Goal: Task Accomplishment & Management: Manage account settings

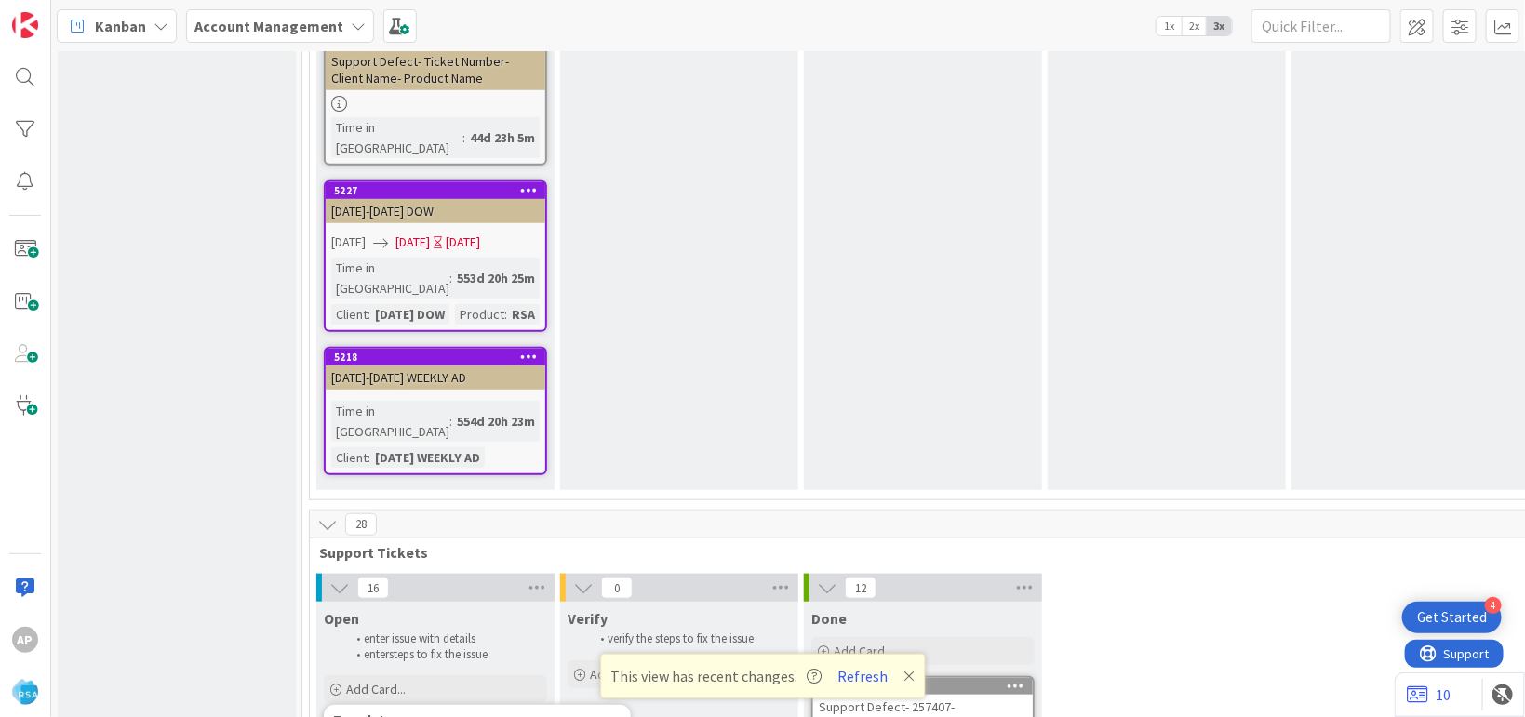
click at [471, 716] on div "9395" at bounding box center [439, 724] width 211 height 13
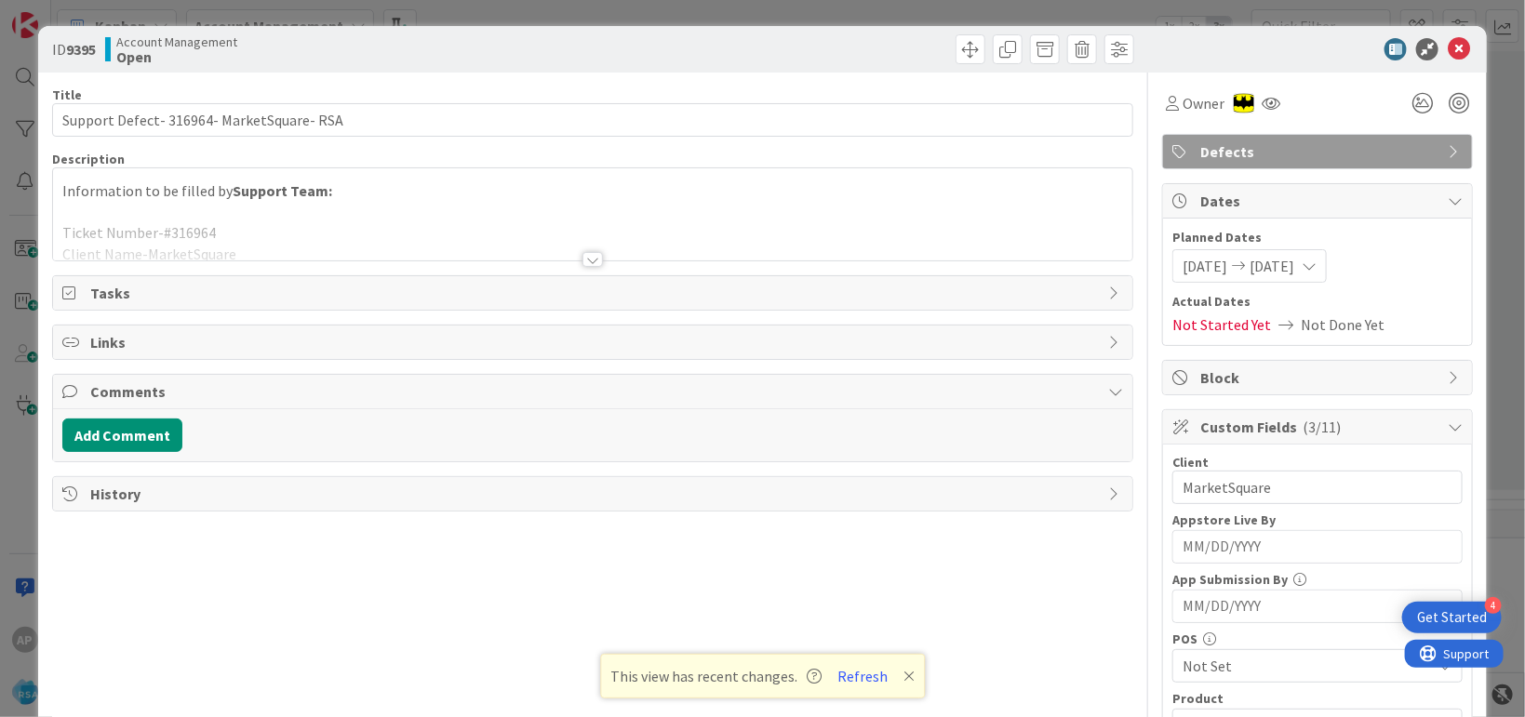
click at [1448, 56] on icon at bounding box center [1459, 49] width 22 height 22
click at [1448, 47] on icon at bounding box center [1459, 49] width 22 height 22
type textarea "x"
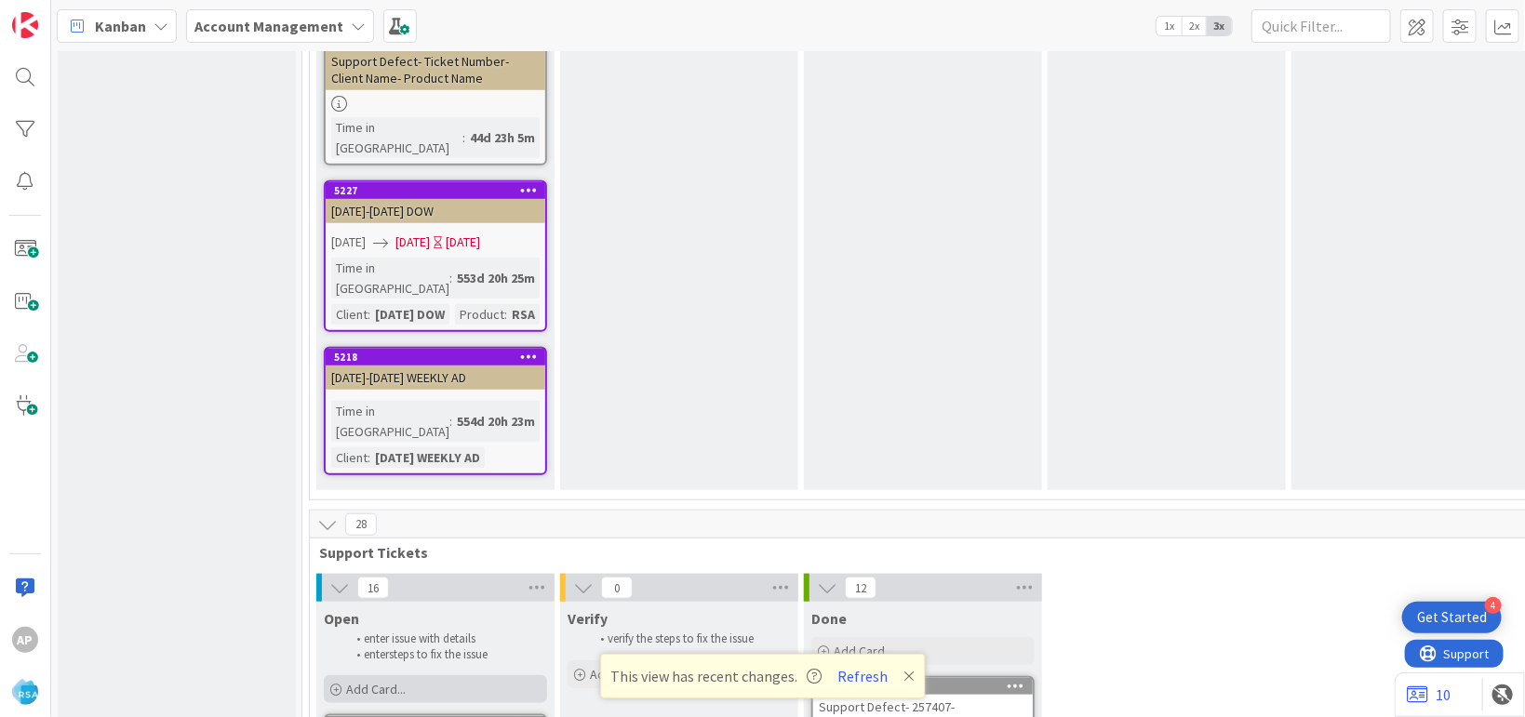
click at [457, 676] on div "Add Card..." at bounding box center [435, 690] width 223 height 28
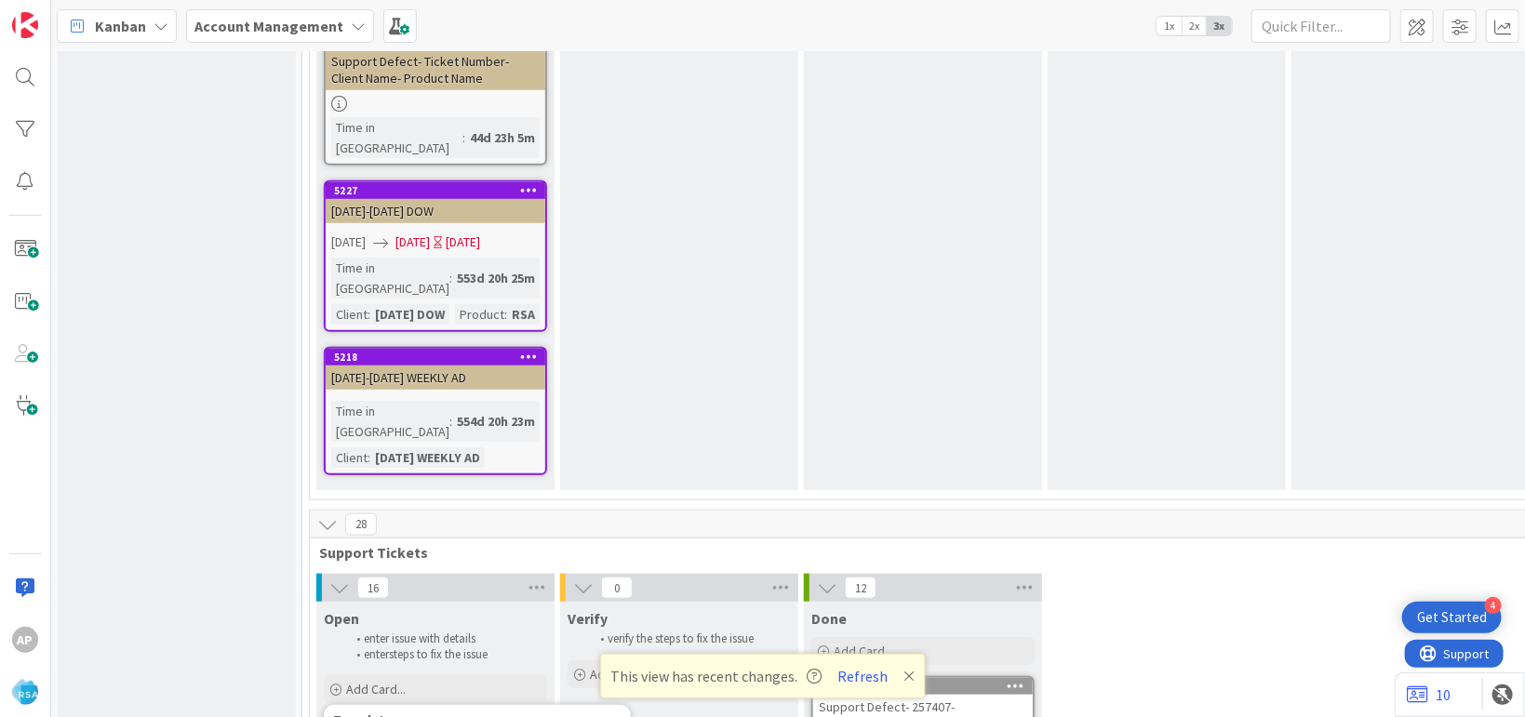
type textarea "Support Defect- Ticket Number- Client Name- Product Nae"
type textarea "x"
type textarea "Support Defect- Ticket Number- Client Name- Product Ne"
type textarea "x"
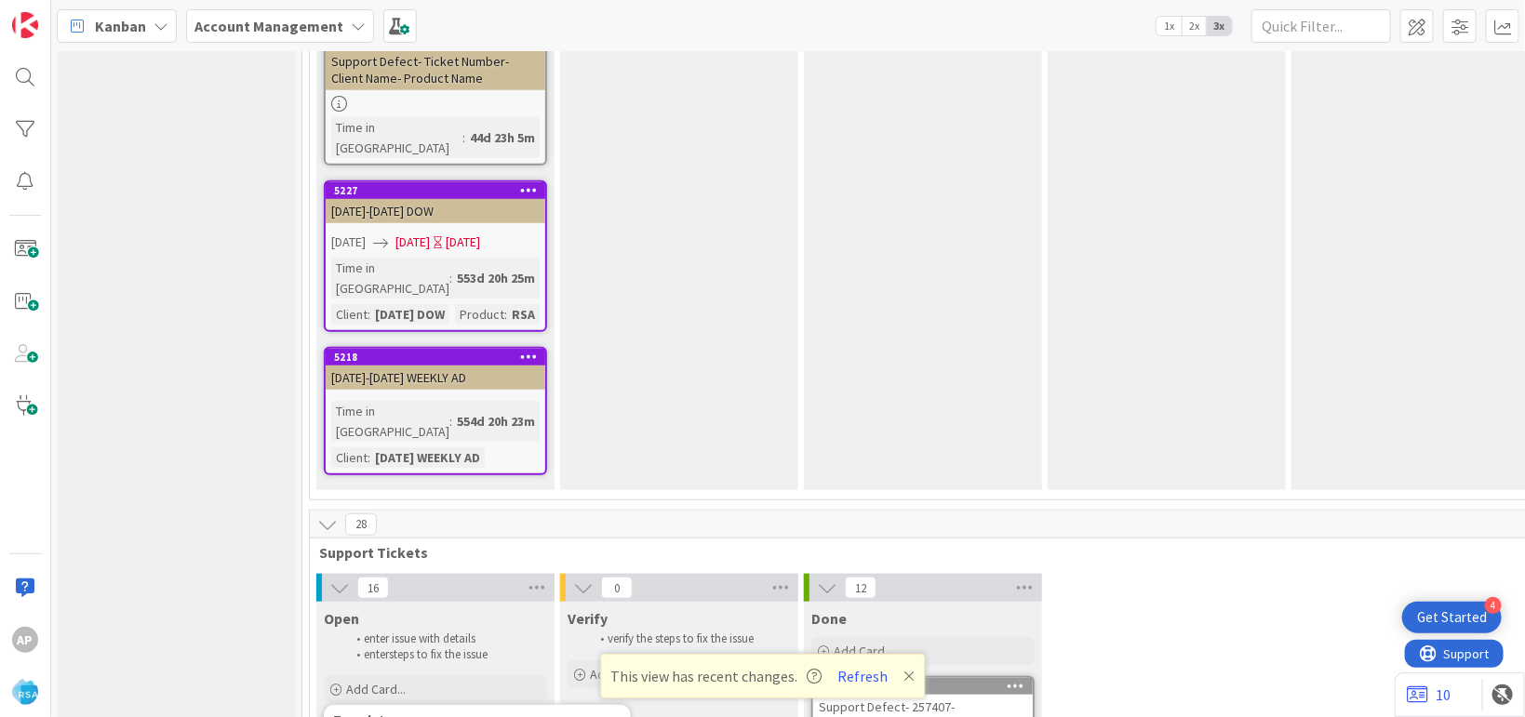
type textarea "Support Defect- Ticket Number- Client Name- Product e"
type textarea "x"
type textarea "Support Defect- Ticket Number- Client Name- Product"
type textarea "x"
type textarea "Support Defect- Ticket Number- Client Name- Pr"
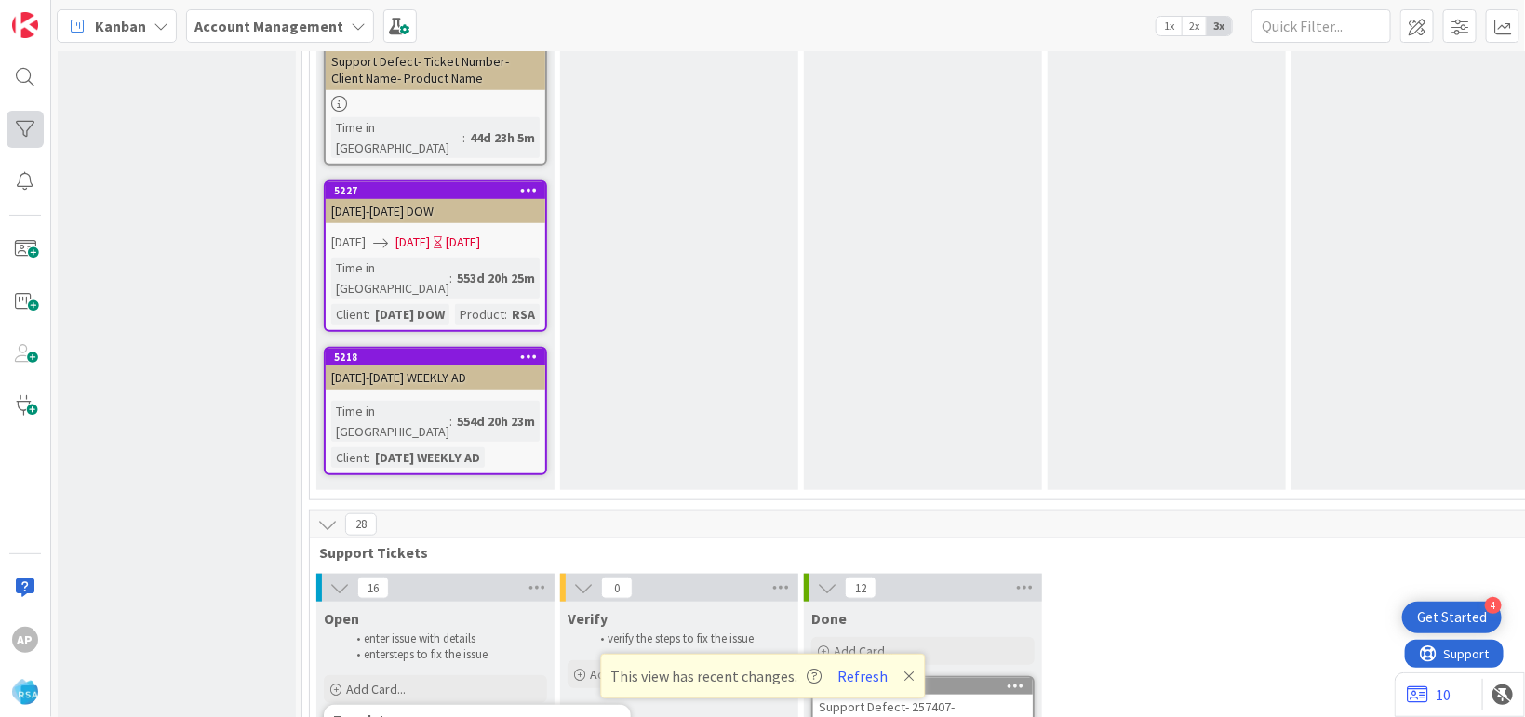
type textarea "x"
type textarea "Support Defect- Ticket Number- Client Name- P"
type textarea "x"
type textarea "Support Defect- Ticket Number- Client Name-"
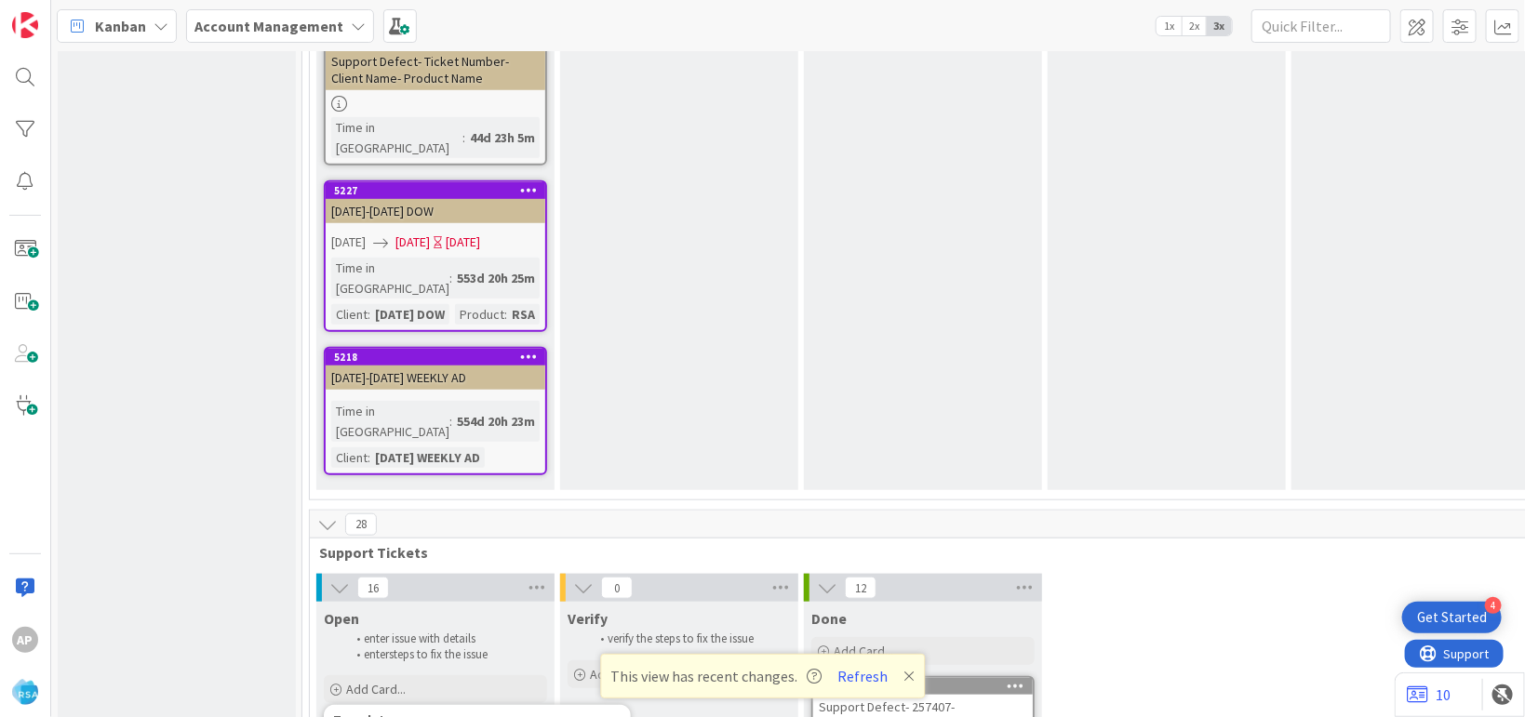
type textarea "x"
type textarea "Support Defect- Ticket Number- Client Name- ER"
type textarea "x"
type textarea "Support Defect- Ticket Number- Client Name- E"
type textarea "x"
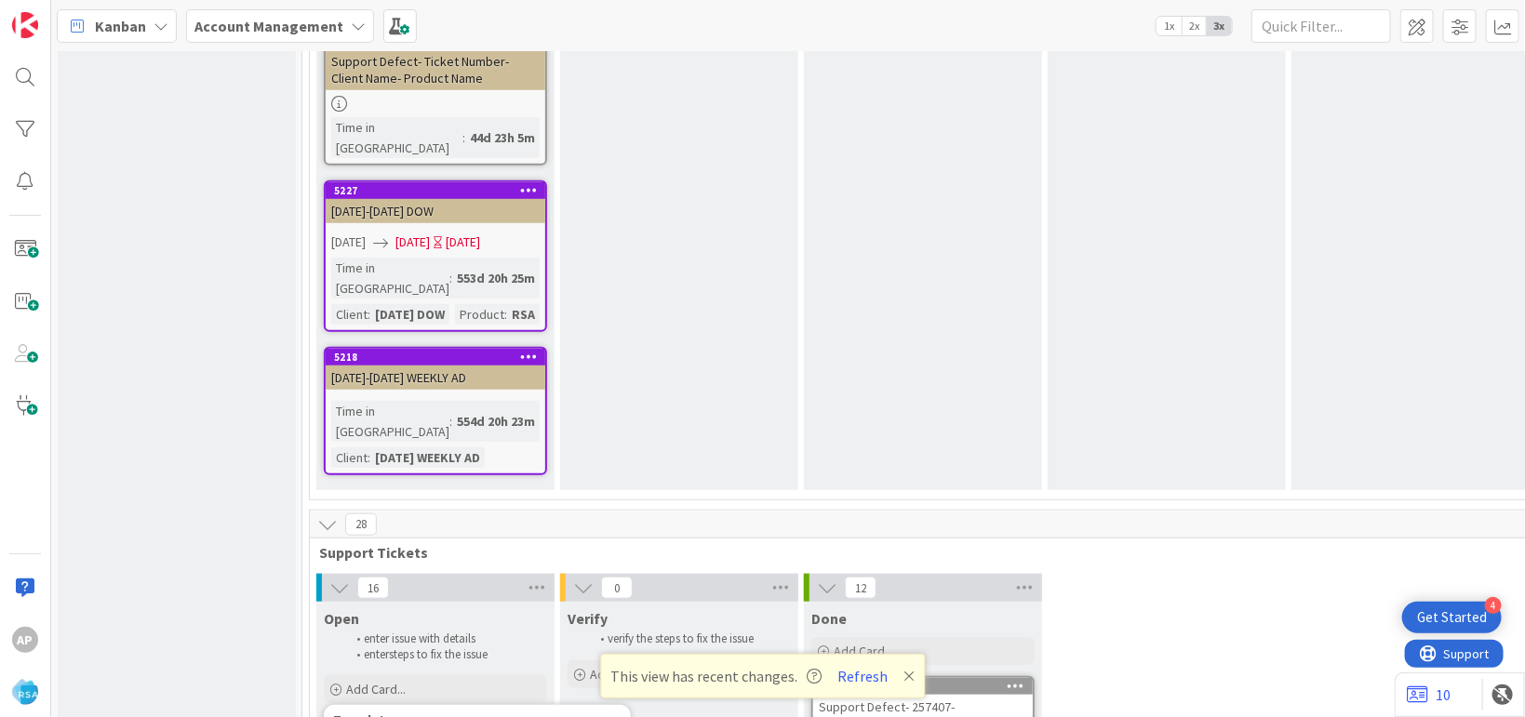
type textarea "Support Defect- Ticket Number- Client Name-"
type textarea "x"
type textarea "Support Defect- Ticket Number- Client Name- R"
type textarea "x"
type textarea "Support Defect- Ticket Number- Client Name- RSA"
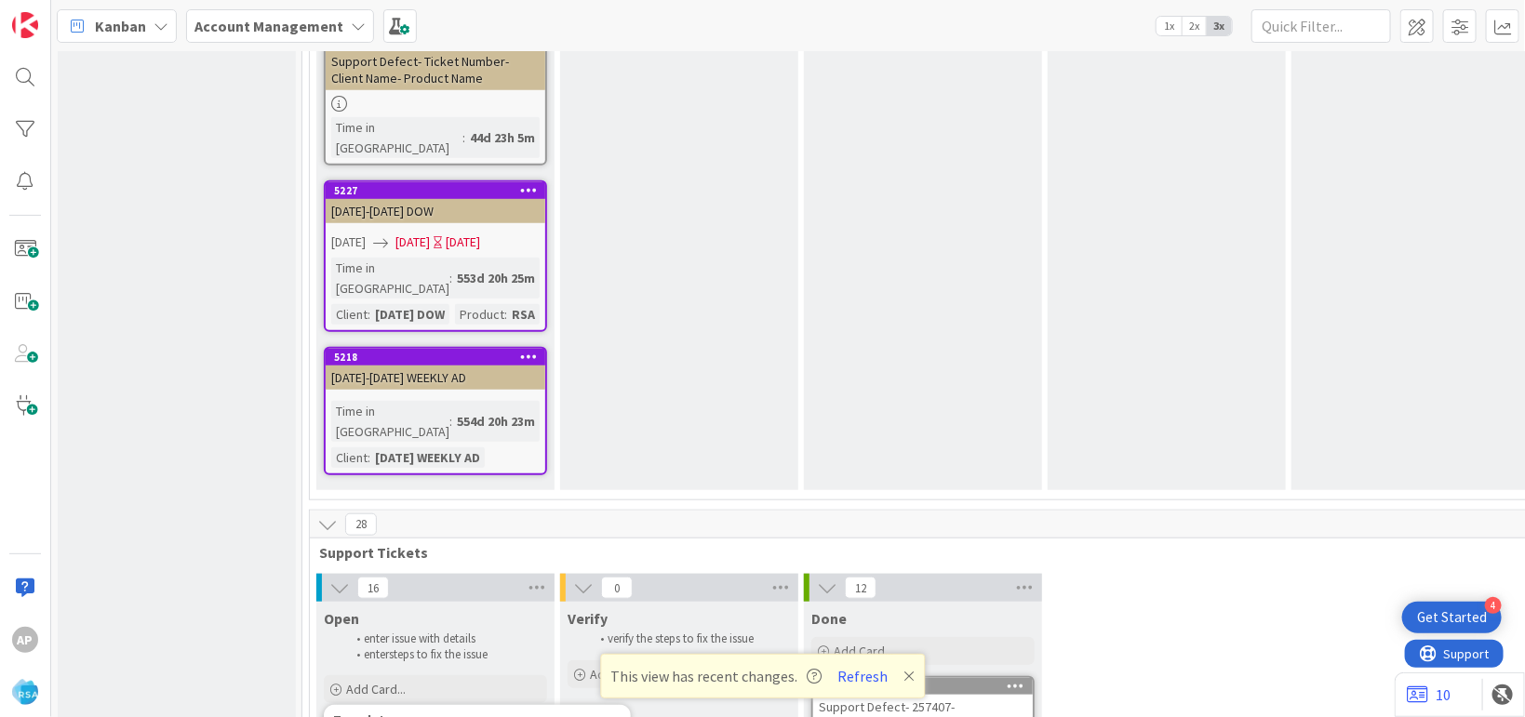
type textarea "x"
type textarea "Support Defect- Ticket Number- Client Nam- [GEOGRAPHIC_DATA]"
type textarea "x"
type textarea "Support Defect- Ticket Number- Client N- RSA"
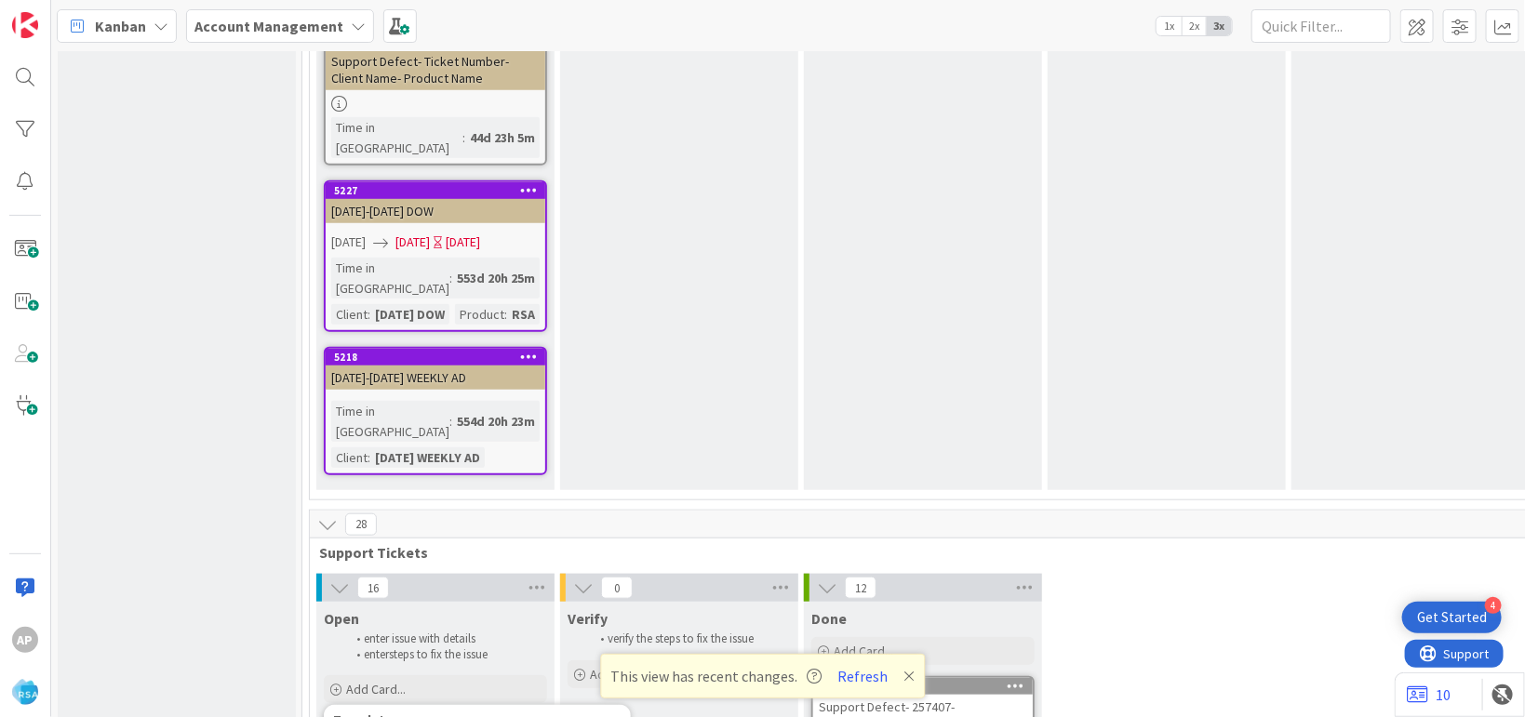
type textarea "x"
type textarea "Support Defect- Ticket Number- Clien- RSA"
type textarea "x"
type textarea "Support Defect- Ticket Number- Client- RSA"
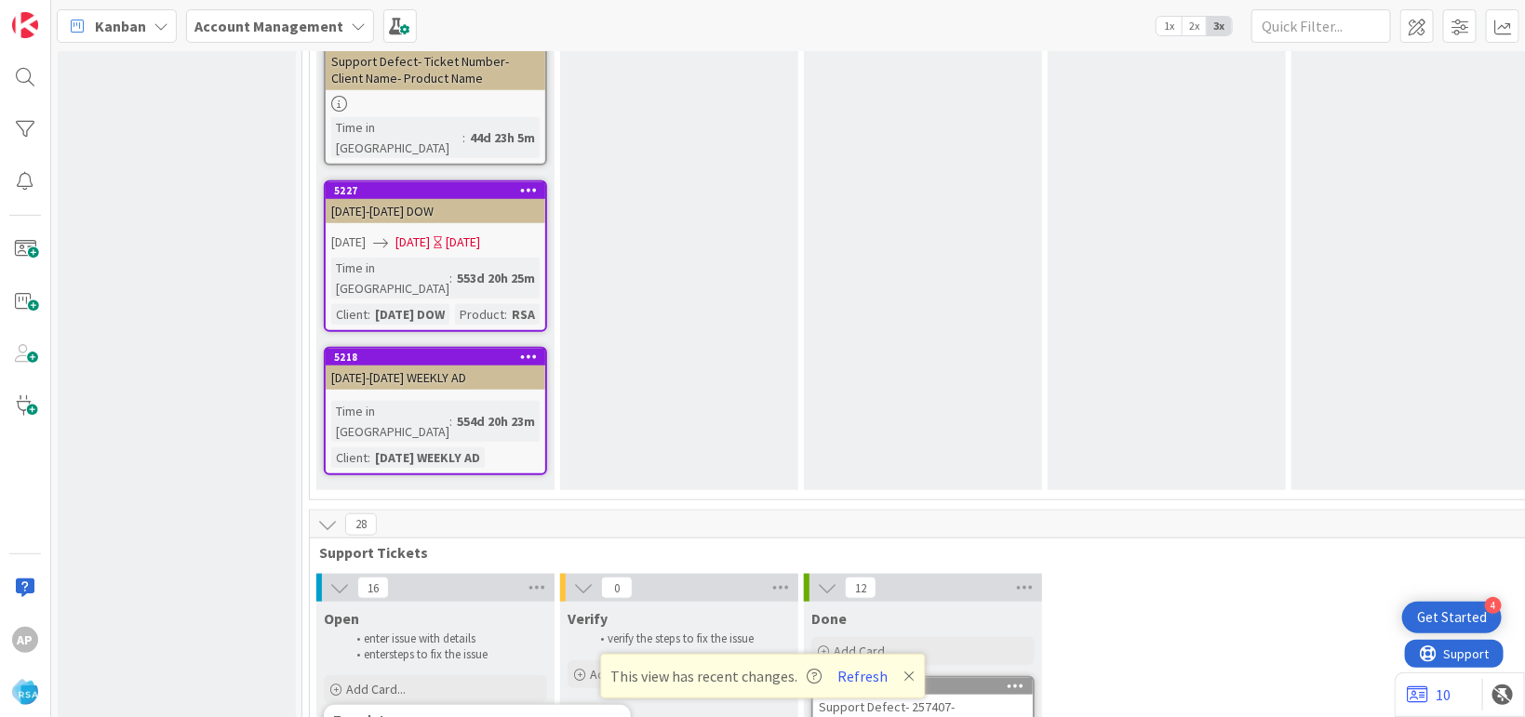
type textarea "x"
click at [397, 602] on div "Open enter issue with details enter steps to fix the issue Add Card... Template…" at bounding box center [435, 654] width 238 height 105
click at [399, 681] on span "Add Card..." at bounding box center [376, 689] width 60 height 17
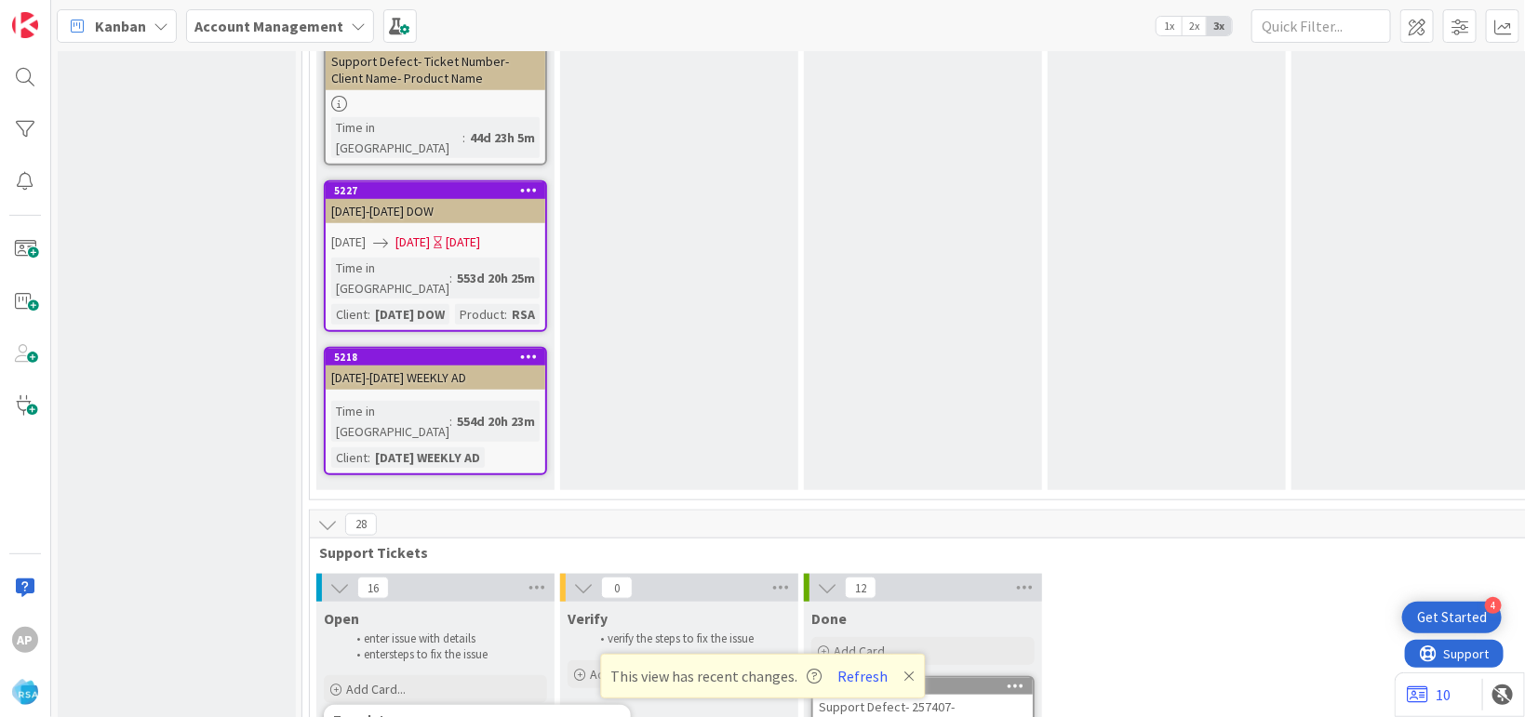
click at [527, 676] on div "Add Card..." at bounding box center [435, 690] width 223 height 28
type textarea "Support Defect- Ticket Numbe- Client- RSA"
type textarea "x"
type textarea "Support Defect- Ticket Numb- Client- RSA"
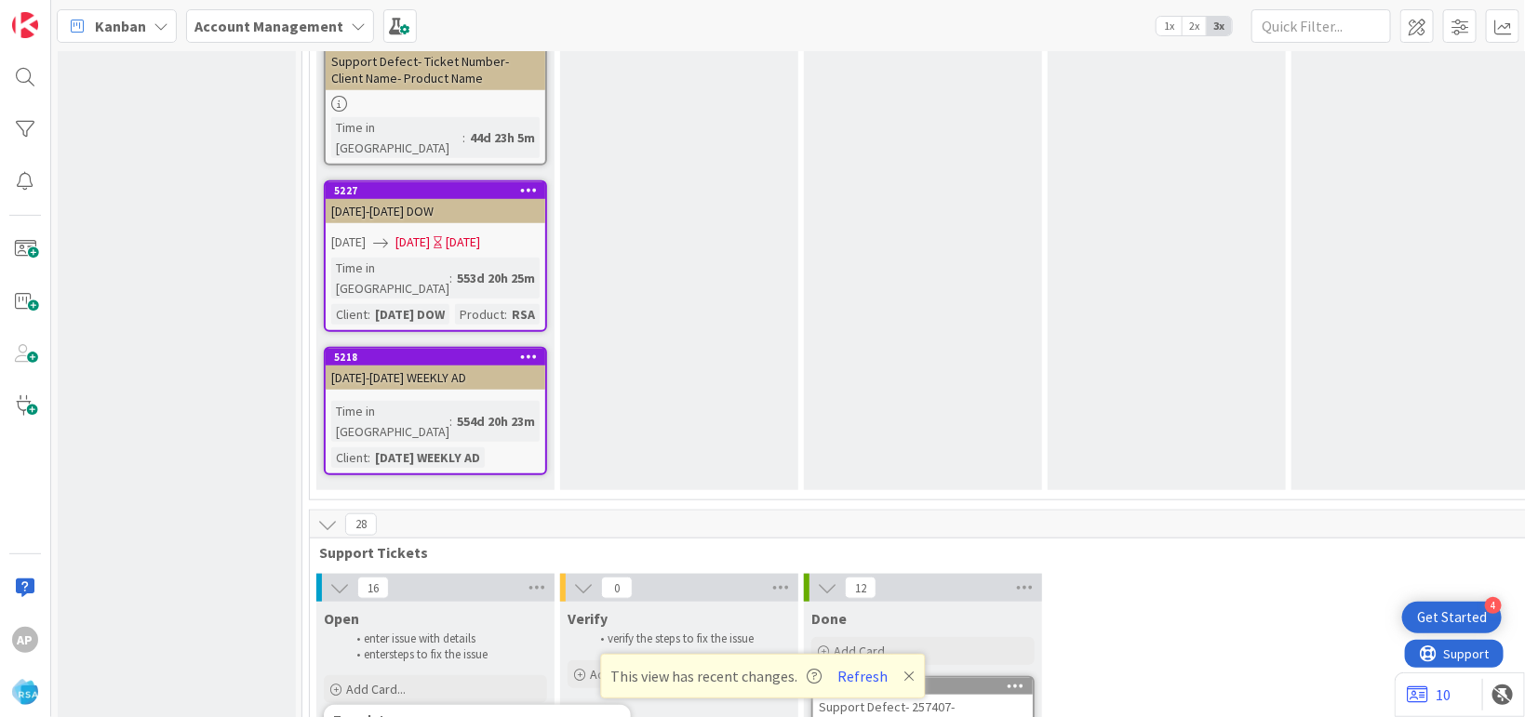
type textarea "x"
type textarea "Support Defect- Ticket Num- Client- RSA"
type textarea "x"
type textarea "Support Defect- Ticket Nu- Client- RSA"
type textarea "x"
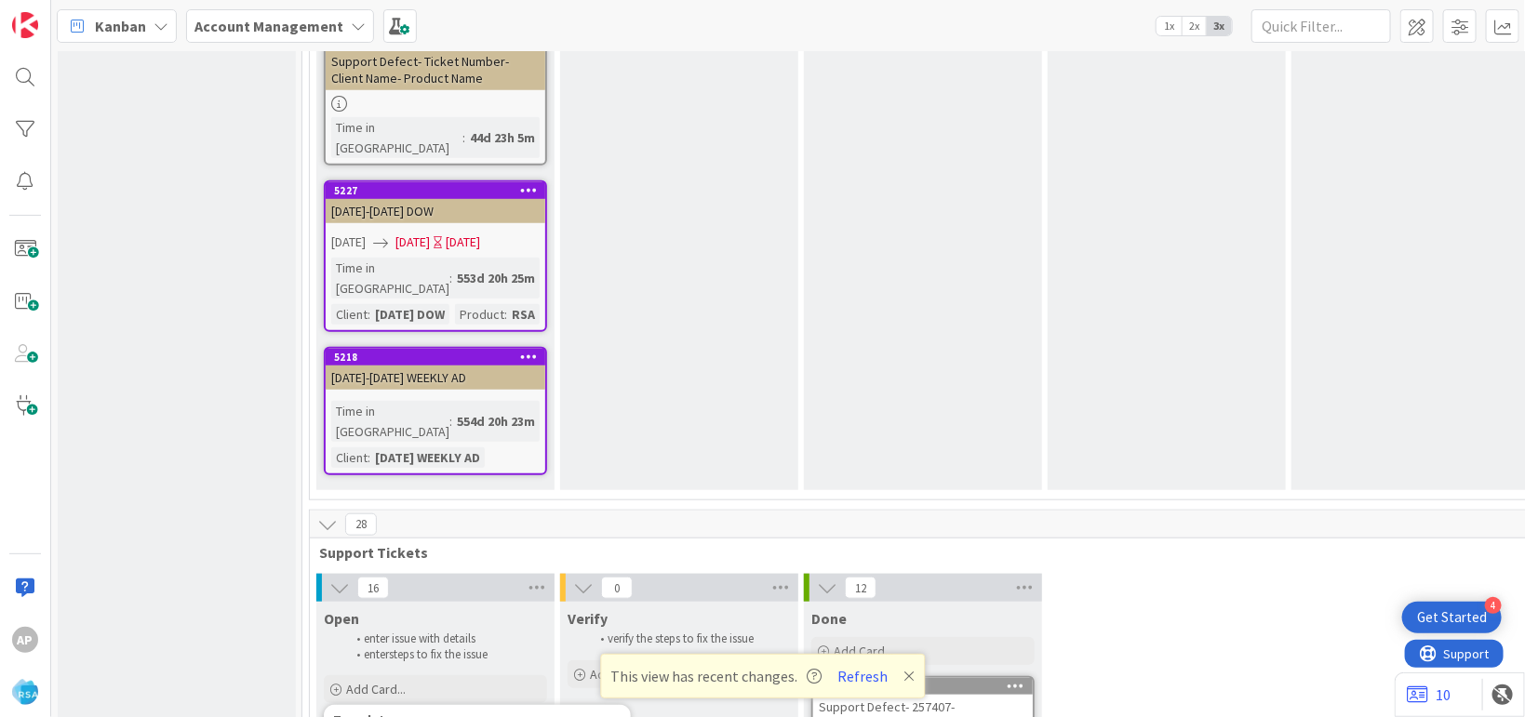
type textarea "Support Defect- Ticket N- Client- RSA"
type textarea "x"
type textarea "Support Defect- Ticket - Client- RSA"
type textarea "x"
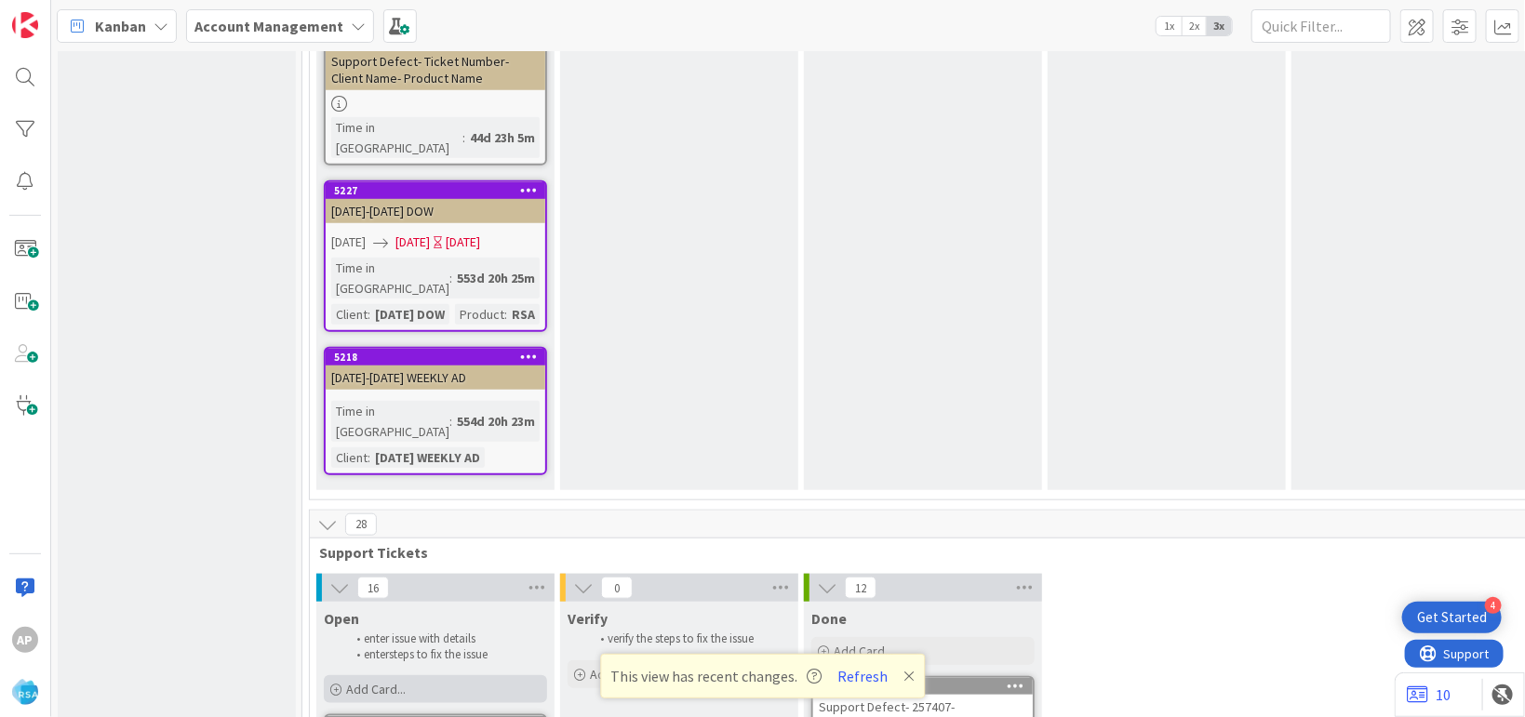
click at [396, 681] on span "Add Card..." at bounding box center [376, 689] width 60 height 17
drag, startPoint x: 483, startPoint y: 407, endPoint x: 442, endPoint y: 408, distance: 41.0
paste textarea "#316591"
type textarea "Support Defect-#316591 - Client- RSA"
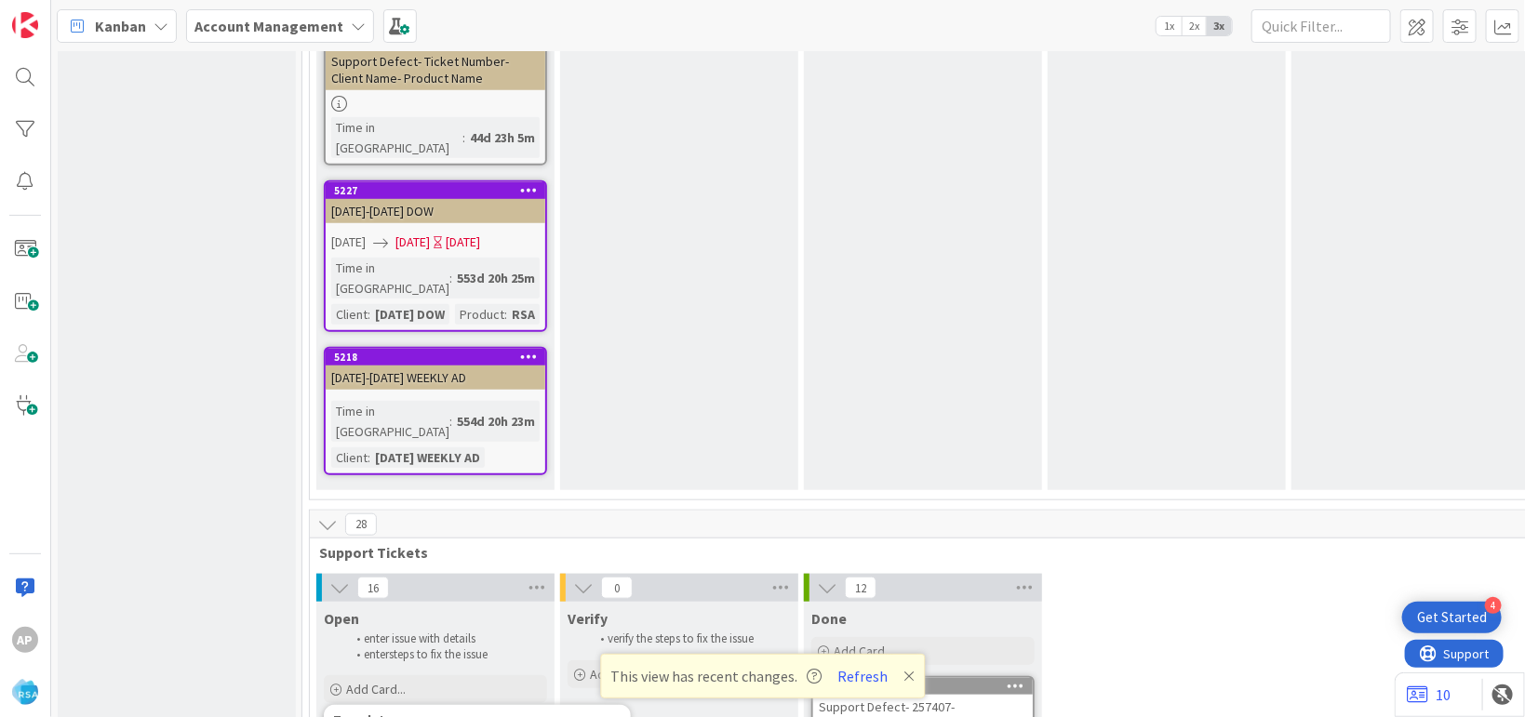
type textarea "x"
type textarea "Support Defect-316591 - Client- RSA"
type textarea "x"
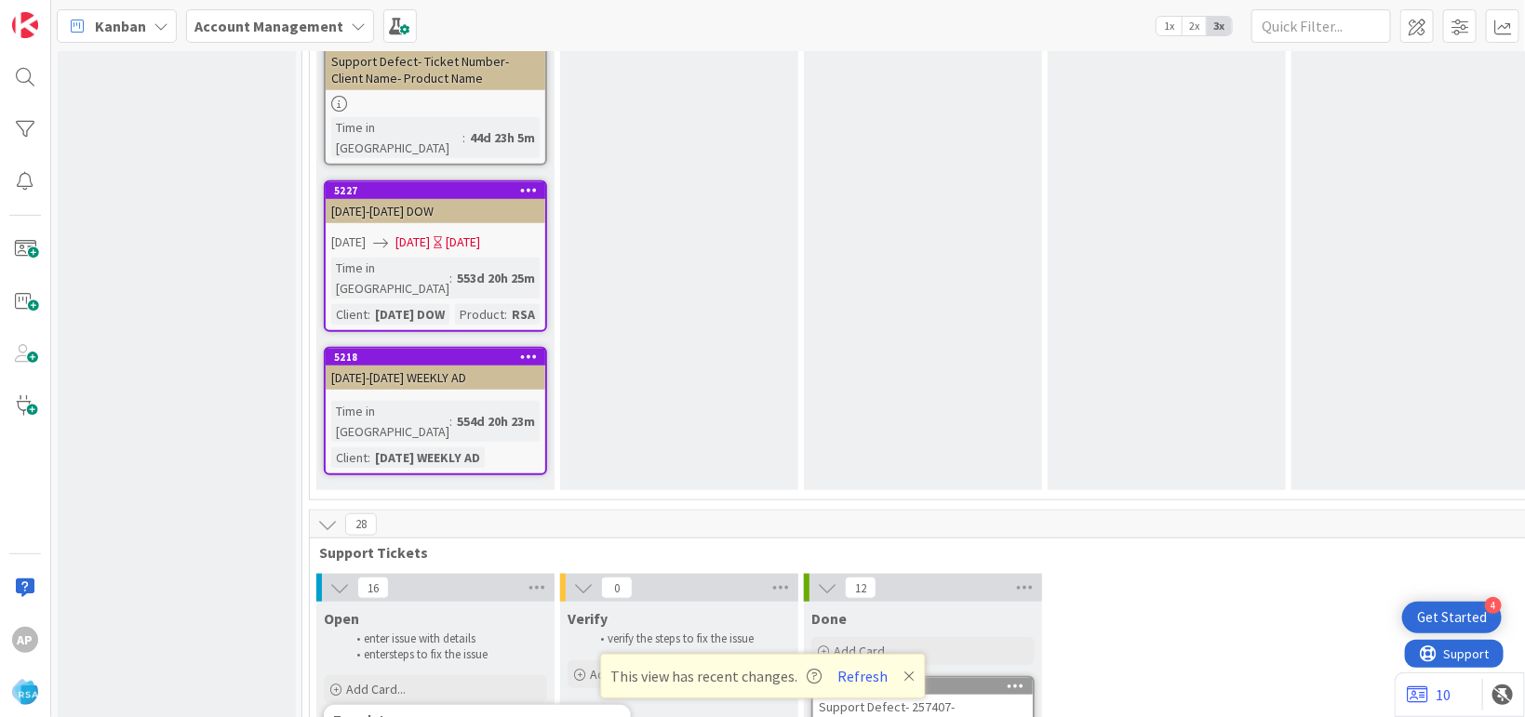
type textarea "Support Defect-316591 - - RSA"
type textarea "x"
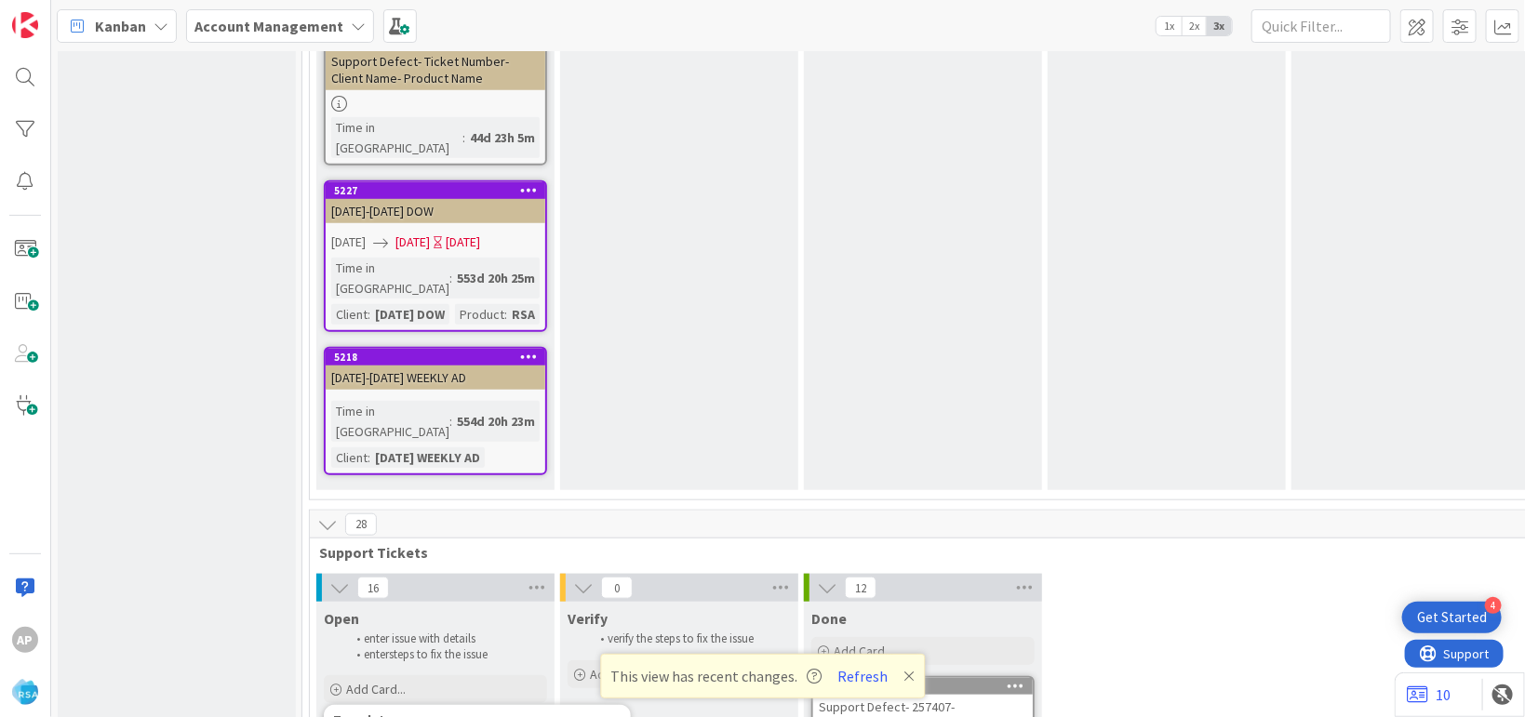
drag, startPoint x: 556, startPoint y: 389, endPoint x: 532, endPoint y: 396, distance: 25.3
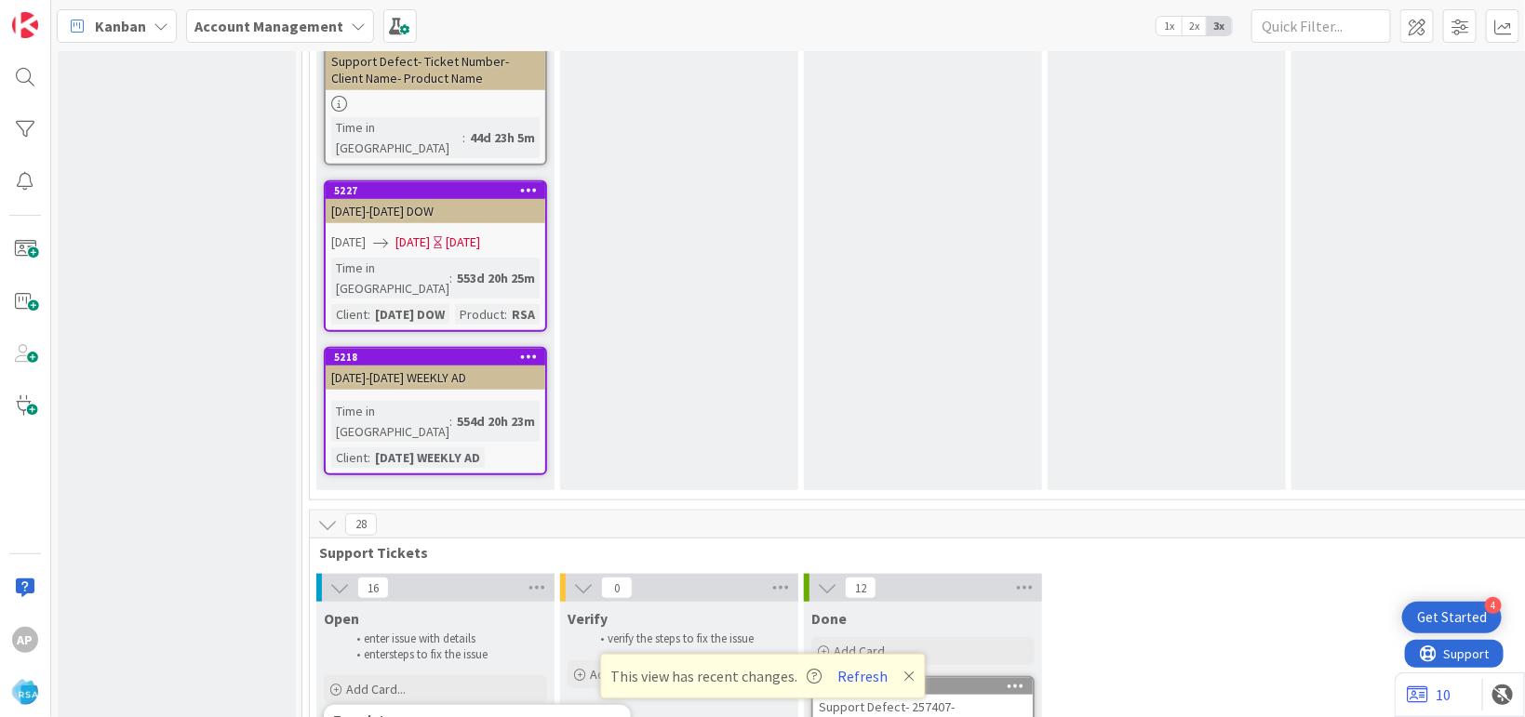
drag, startPoint x: 496, startPoint y: 400, endPoint x: 510, endPoint y: 390, distance: 17.3
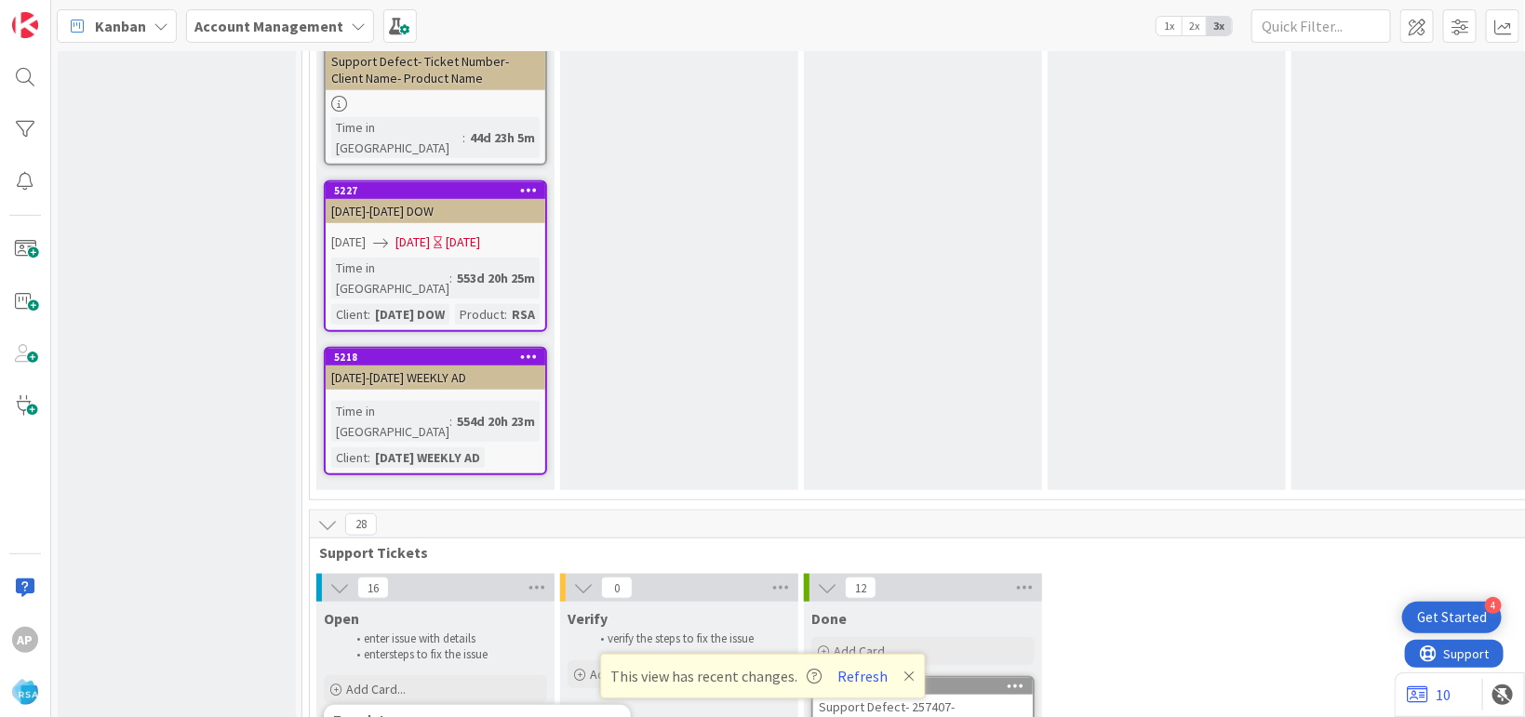
type textarea "Support Defect-316591 - C- RSA"
type textarea "x"
type textarea "Support Defect-316591 - Ca- RSA"
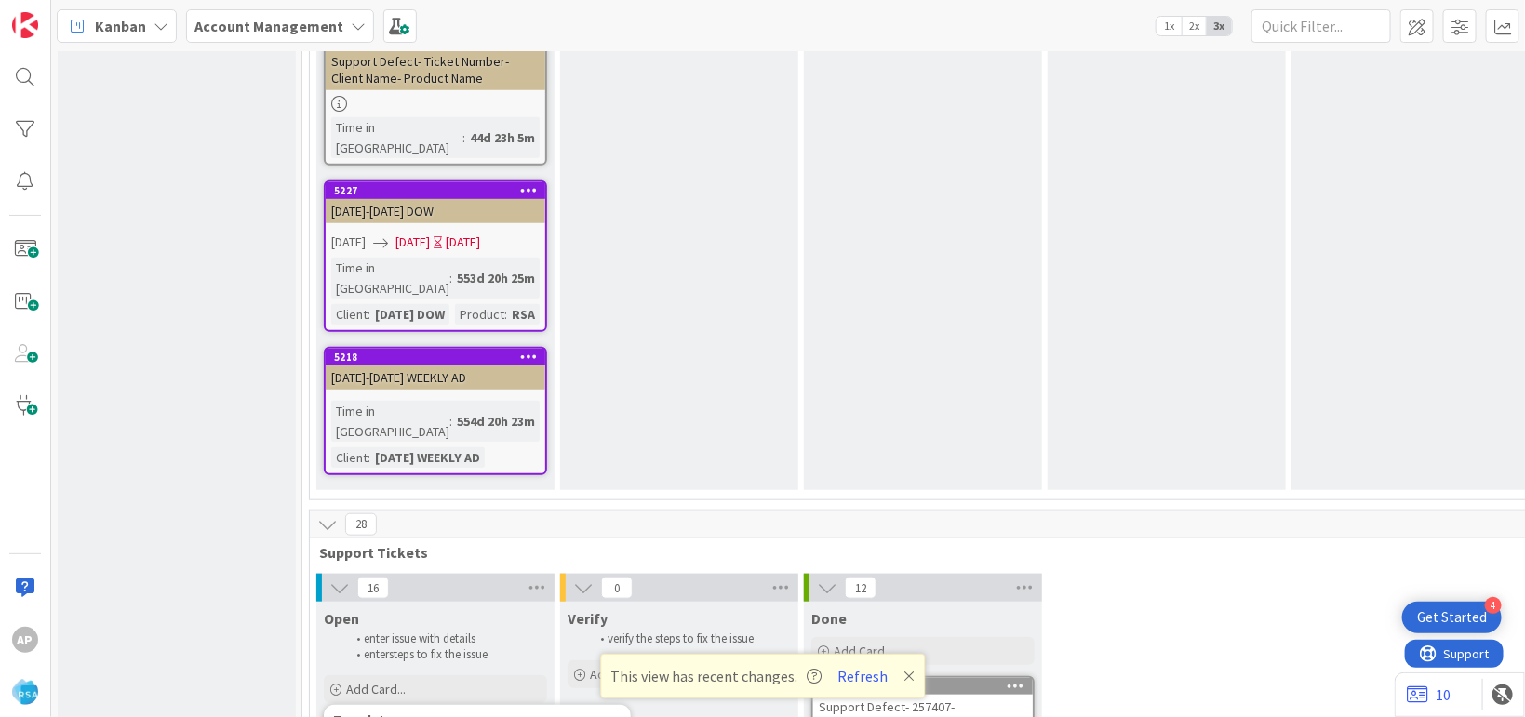
type textarea "x"
type textarea "Support Defect-316591 - Cal- RSA"
type textarea "x"
type textarea "Support Defect-316591 - [GEOGRAPHIC_DATA]- RSA"
type textarea "x"
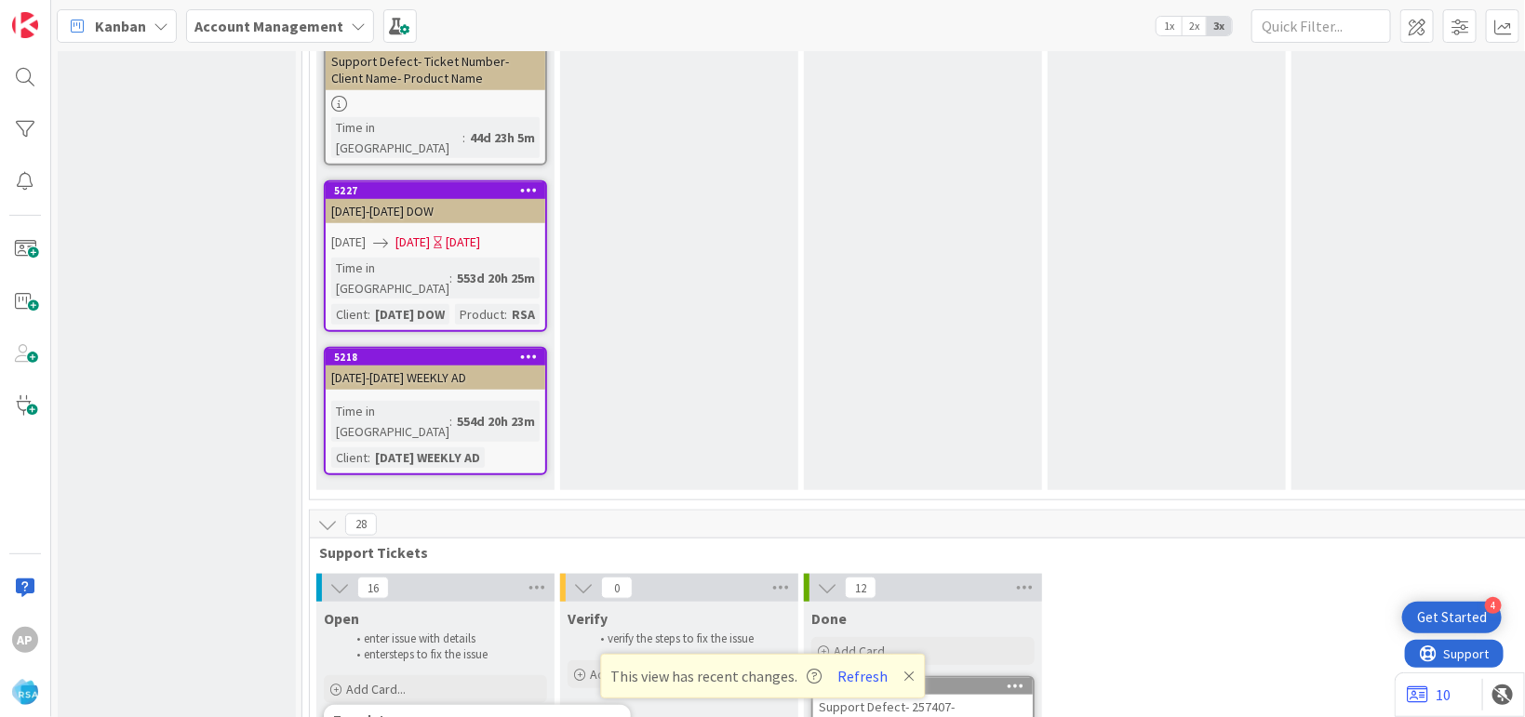
type textarea "Support Defect-316591 - Calib- RSA"
type textarea "x"
type textarea "Support Defect-316591 - Calibo- RSA"
type textarea "x"
type textarea "Support Defect-316591 - [GEOGRAPHIC_DATA]- RSA"
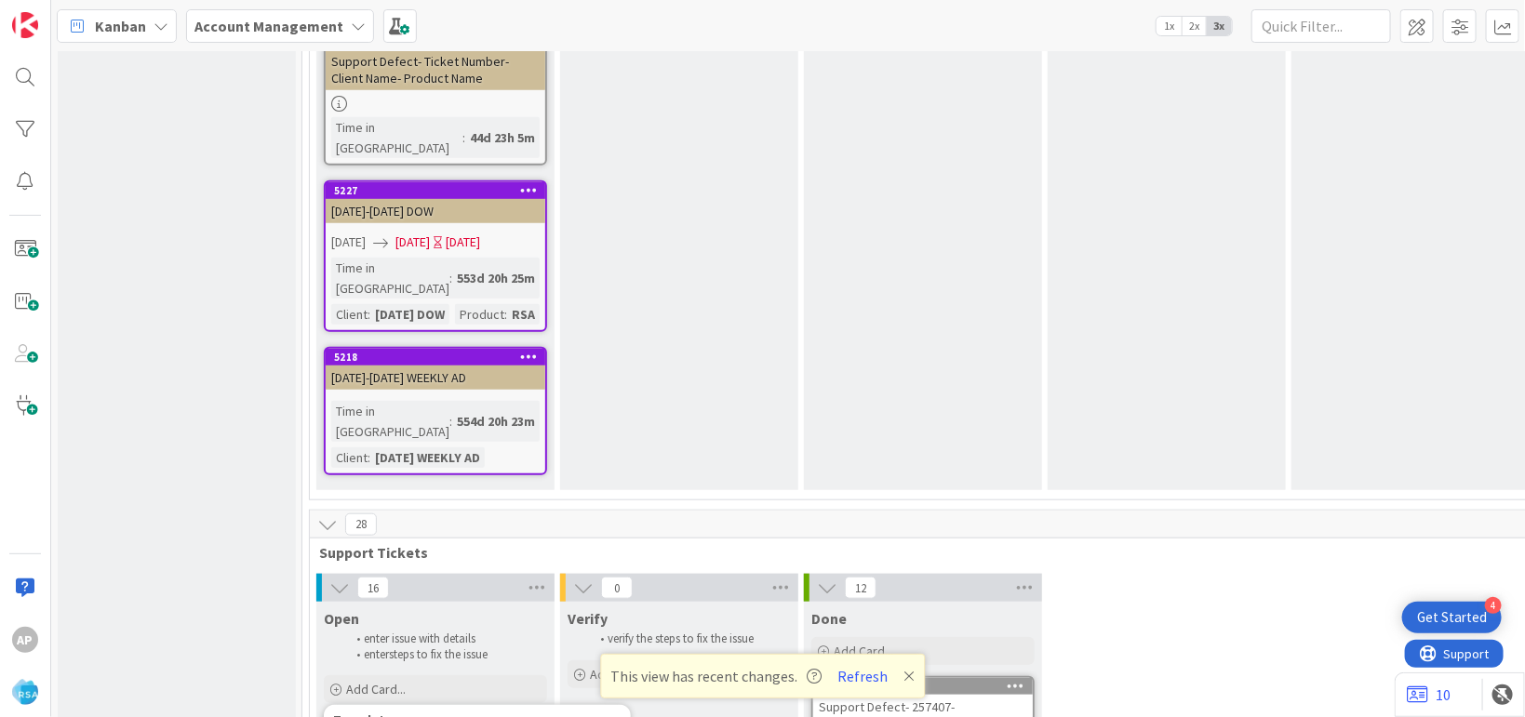
type textarea "x"
type textarea "Support Defect-316591 - Calibore- RSA"
type textarea "x"
type textarea "Support Defect-316591 - Calibore - RSA"
type textarea "x"
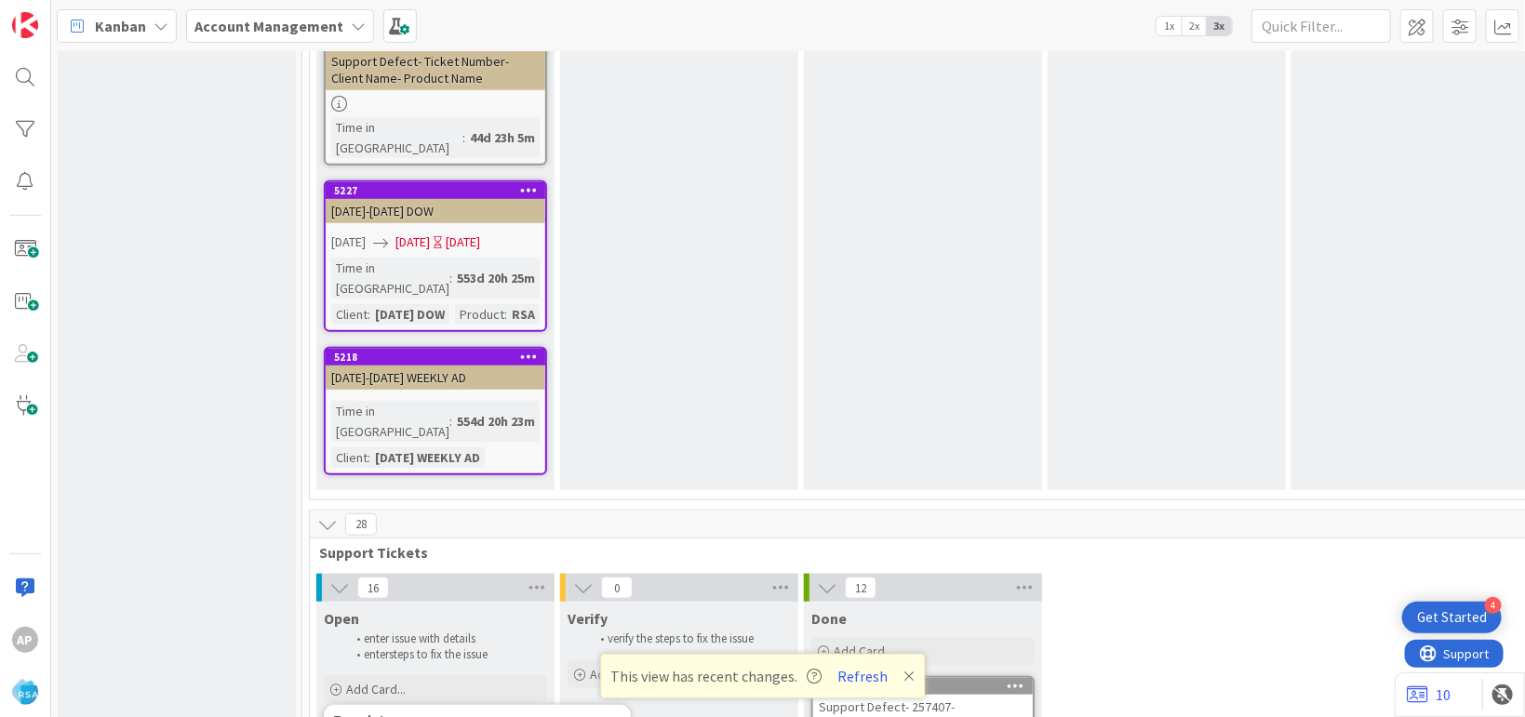
type textarea "Support Defect-316591 - Calibore H- RSA"
type textarea "x"
type textarea "Support Defect-316591 - Calibore Hi- RSA"
type textarea "x"
type textarea "Support Defect-316591 - Calibore Hil- RSA"
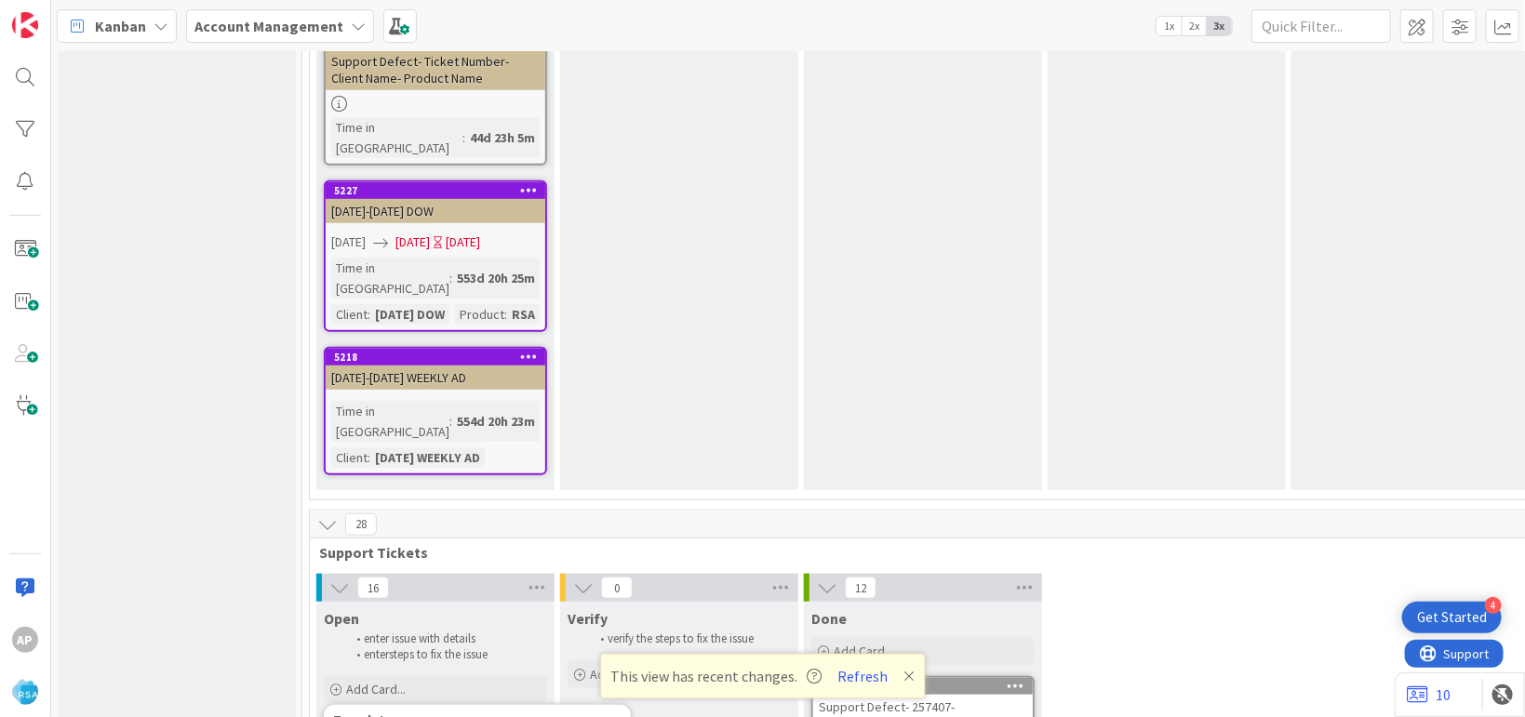
type textarea "x"
type textarea "Support Defect-316591 - [GEOGRAPHIC_DATA]- [GEOGRAPHIC_DATA]"
type textarea "x"
type textarea "Support Defect-316591 - [GEOGRAPHIC_DATA]- [GEOGRAPHIC_DATA]"
type textarea "x"
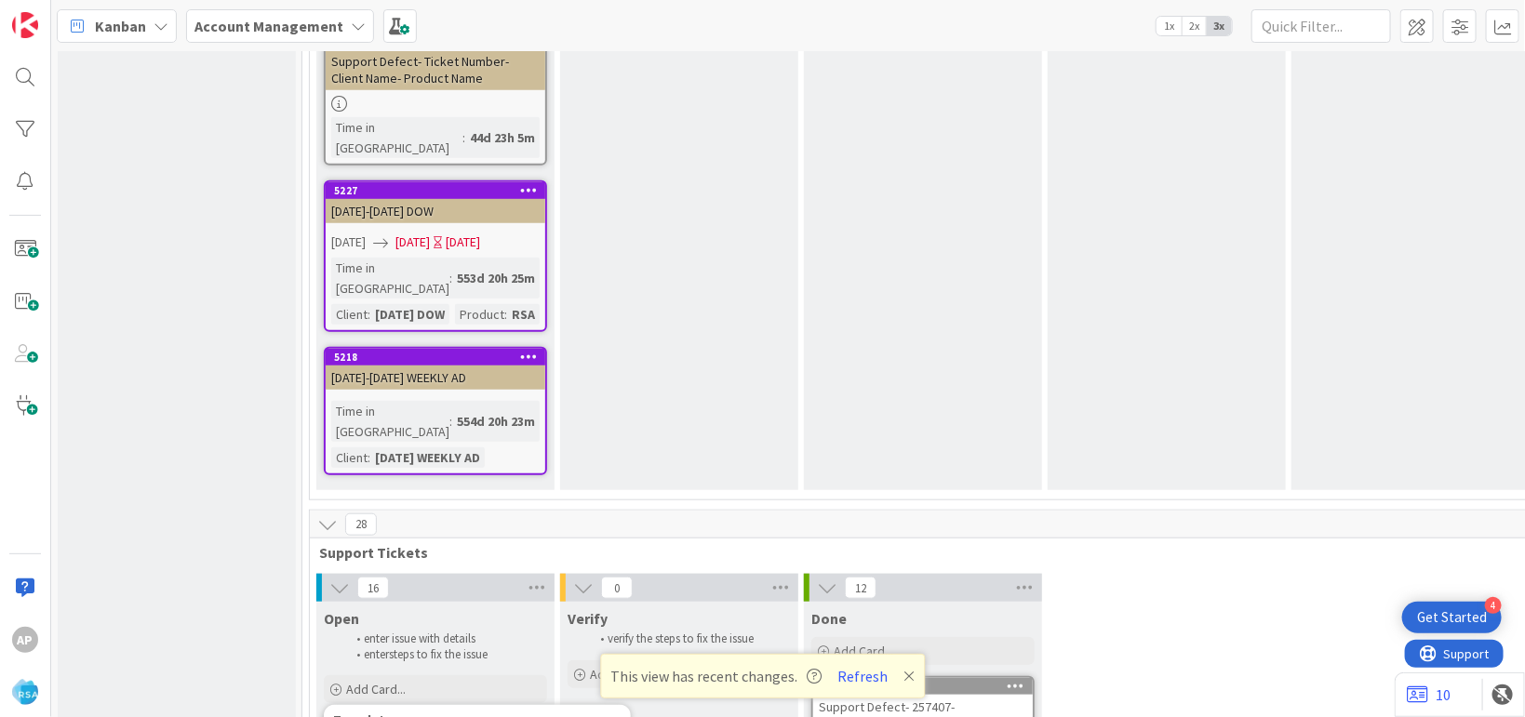
type textarea "Support Defect-316591 - [GEOGRAPHIC_DATA]- [GEOGRAPHIC_DATA]"
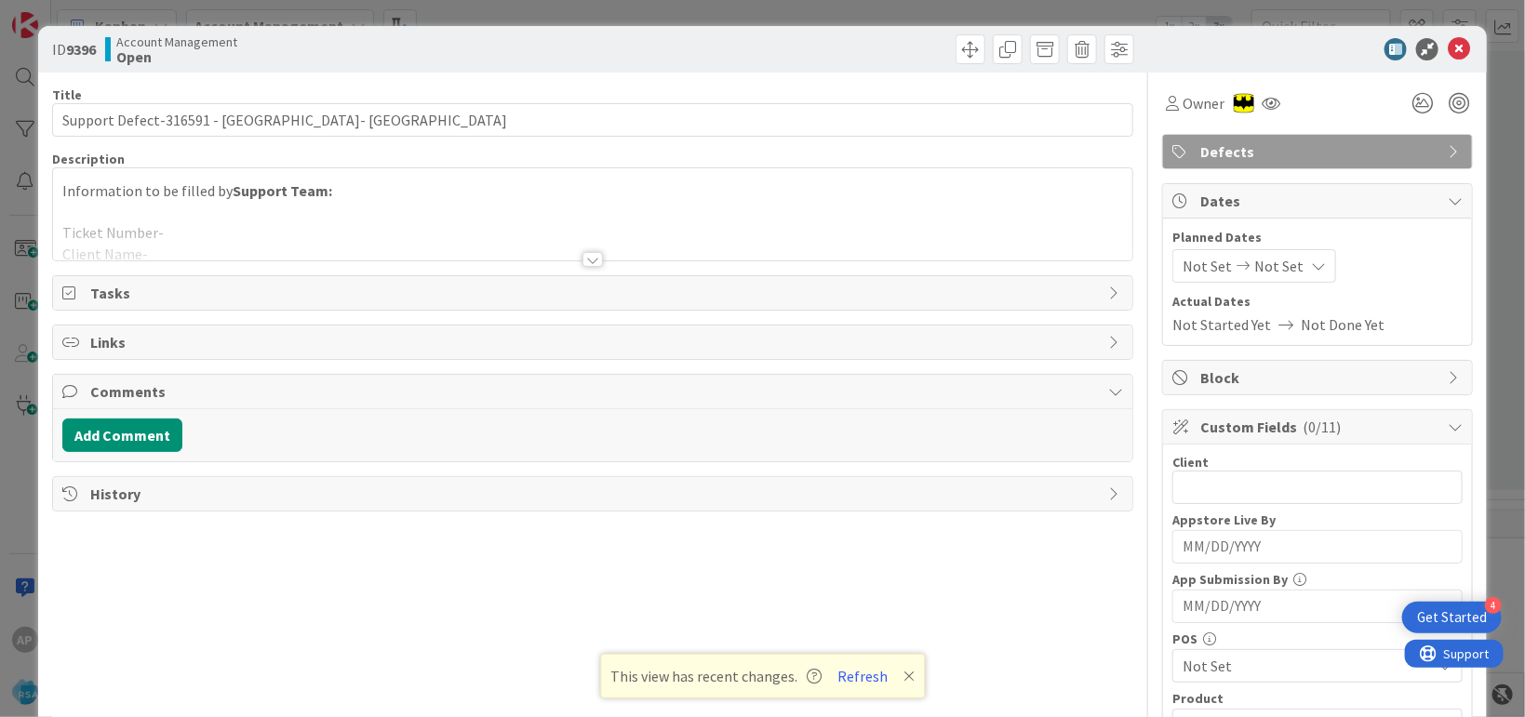
click at [278, 229] on div at bounding box center [592, 236] width 1079 height 47
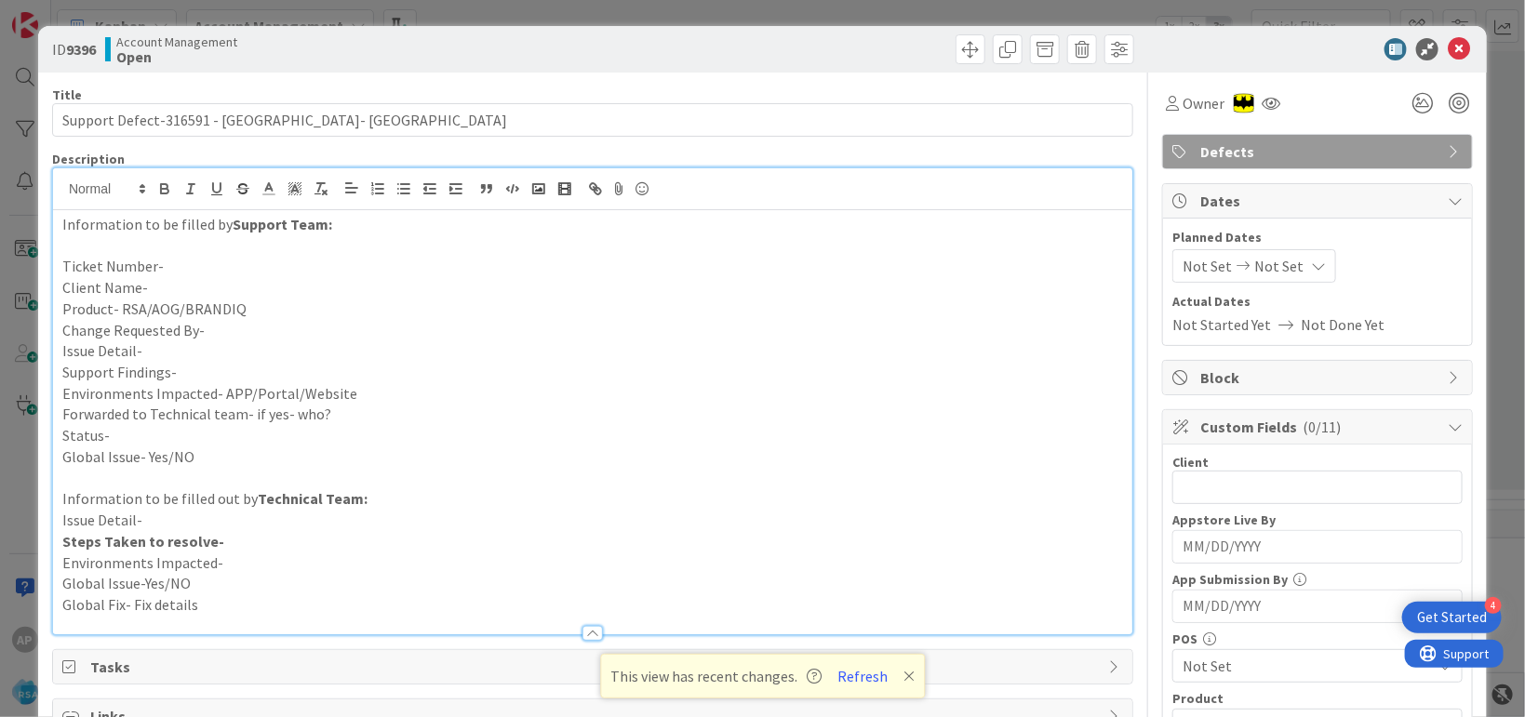
click at [180, 349] on p "Issue Detail-" at bounding box center [592, 351] width 1061 height 21
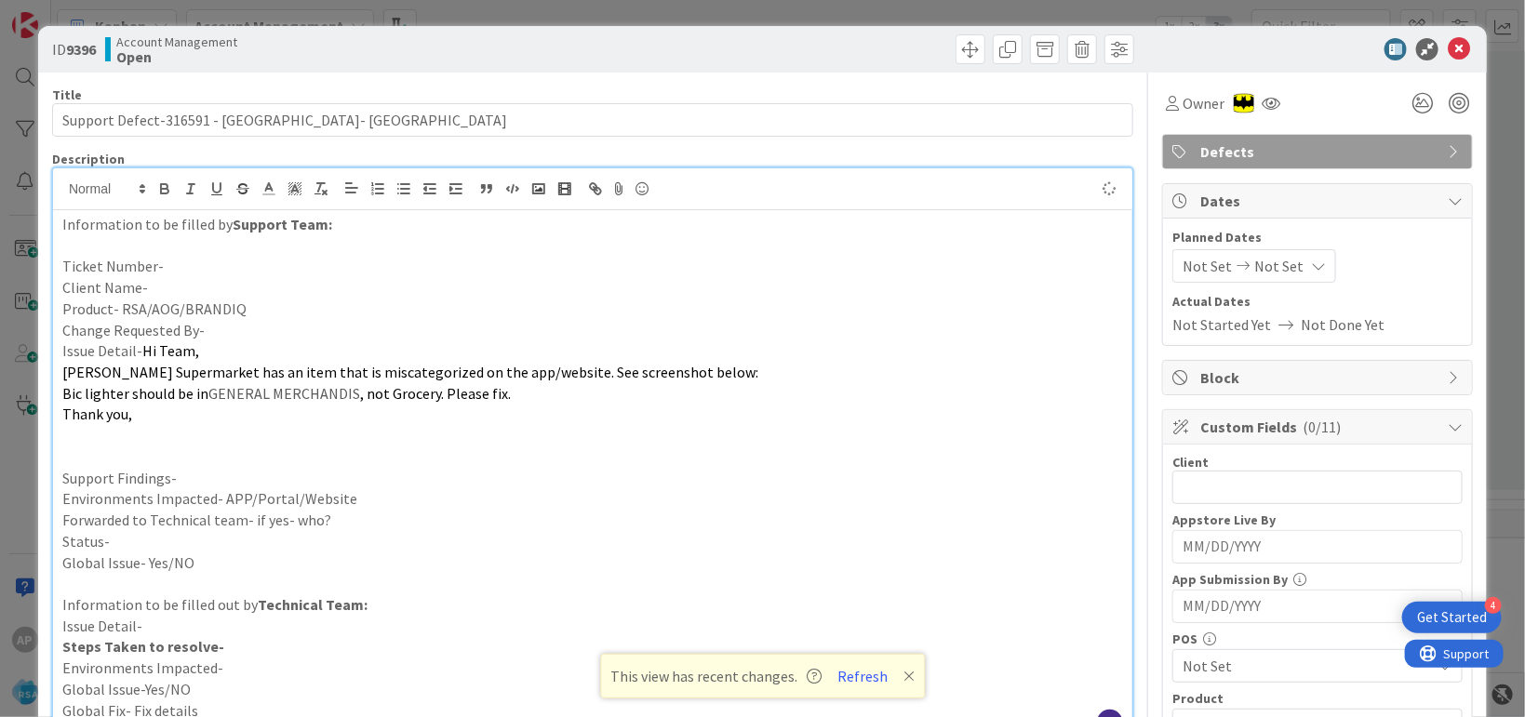
click at [131, 455] on p at bounding box center [592, 457] width 1061 height 21
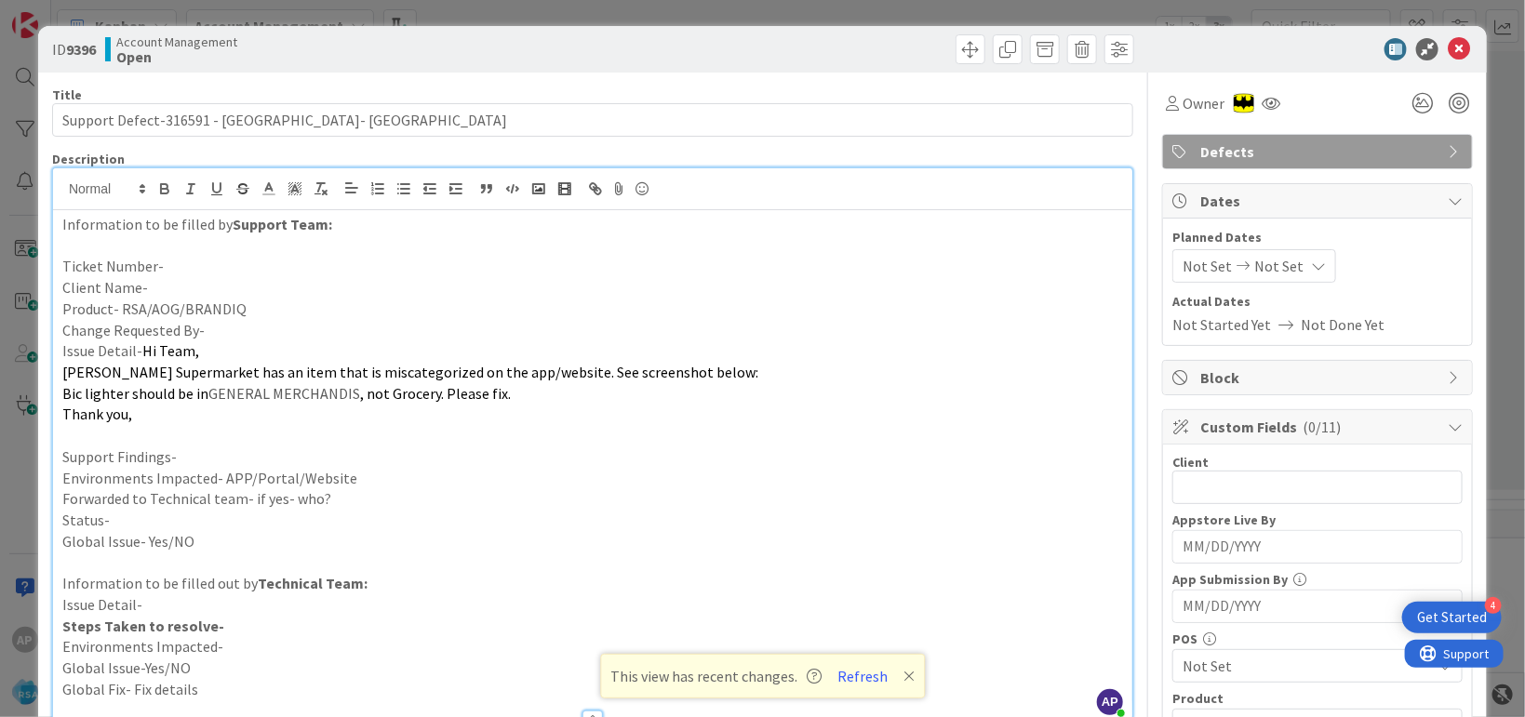
click at [173, 262] on p "Ticket Number-" at bounding box center [592, 266] width 1061 height 21
click at [169, 266] on p "Ticket Number-" at bounding box center [592, 266] width 1061 height 21
click at [151, 291] on p "Client Name-" at bounding box center [592, 287] width 1061 height 21
click at [207, 457] on p "Support Findings-" at bounding box center [592, 457] width 1061 height 21
click at [236, 448] on p "Support Findings-" at bounding box center [592, 457] width 1061 height 21
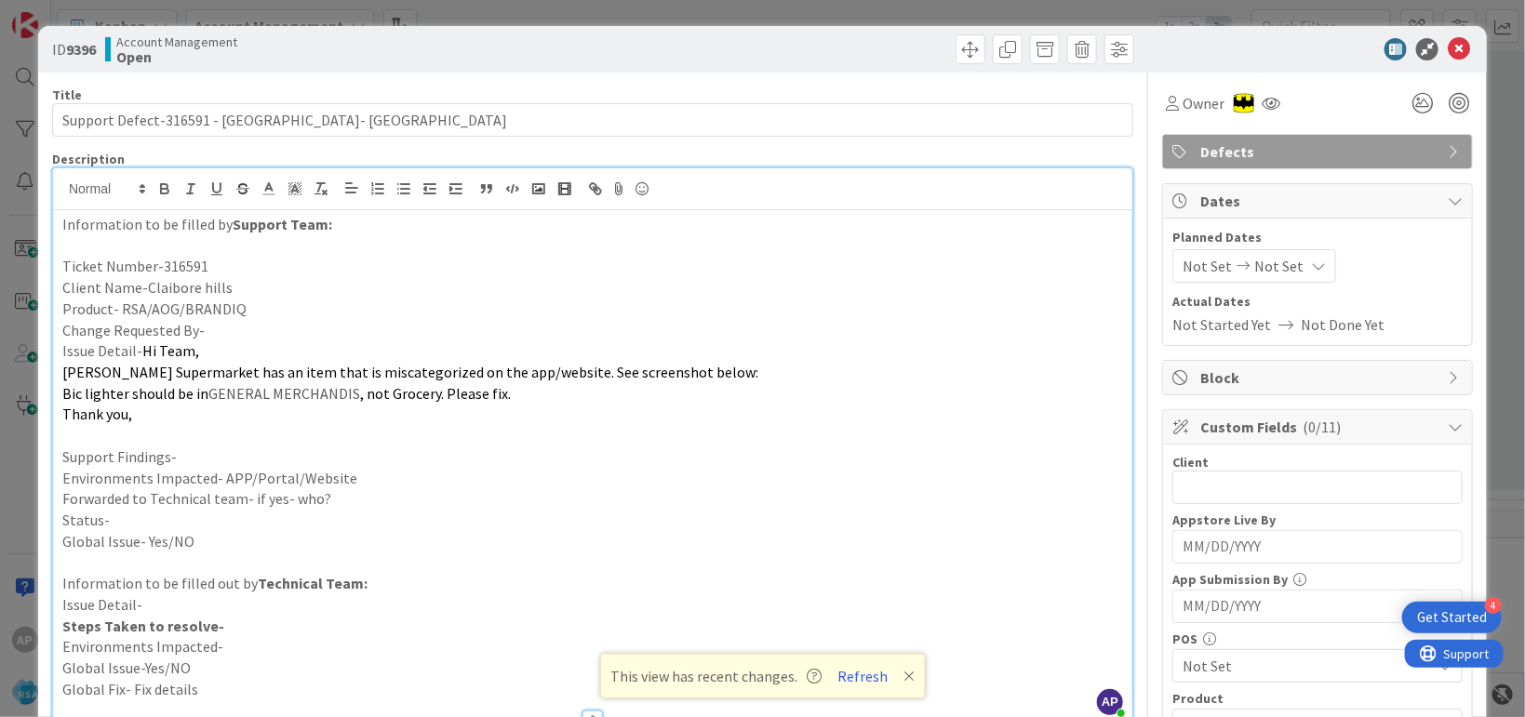
click at [201, 459] on p "Support Findings-" at bounding box center [592, 457] width 1061 height 21
click at [391, 474] on p "Environments Impacted- APP/Portal/Website" at bounding box center [592, 478] width 1061 height 21
click at [368, 481] on p "Environments Impacted- APP/Portal/Website" at bounding box center [592, 478] width 1061 height 21
click at [350, 480] on p "Environments Impacted- APP/Portal/Website" at bounding box center [592, 478] width 1061 height 21
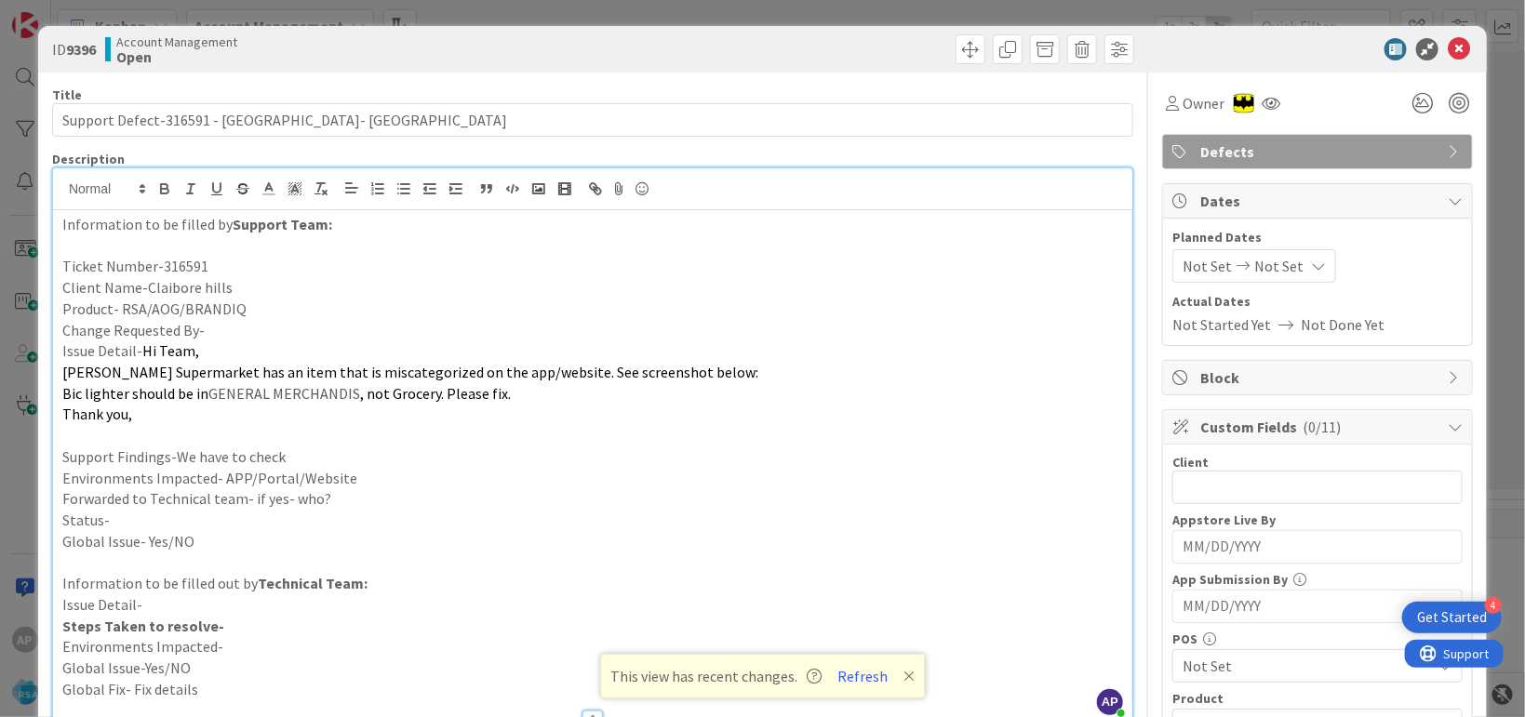
click at [350, 480] on p "Environments Impacted- APP/Portal/Website" at bounding box center [592, 478] width 1061 height 21
click at [330, 497] on p "Forwarded to Technical team- if yes- who?" at bounding box center [592, 498] width 1061 height 21
click at [364, 477] on p "Environments Impacted- APP/Portal/Website" at bounding box center [592, 478] width 1061 height 21
click at [358, 495] on p "Forwarded to Technical team- if yes- who?" at bounding box center [592, 498] width 1061 height 21
click at [487, 591] on p "Information to be filled out by Technical Team:" at bounding box center [592, 583] width 1061 height 21
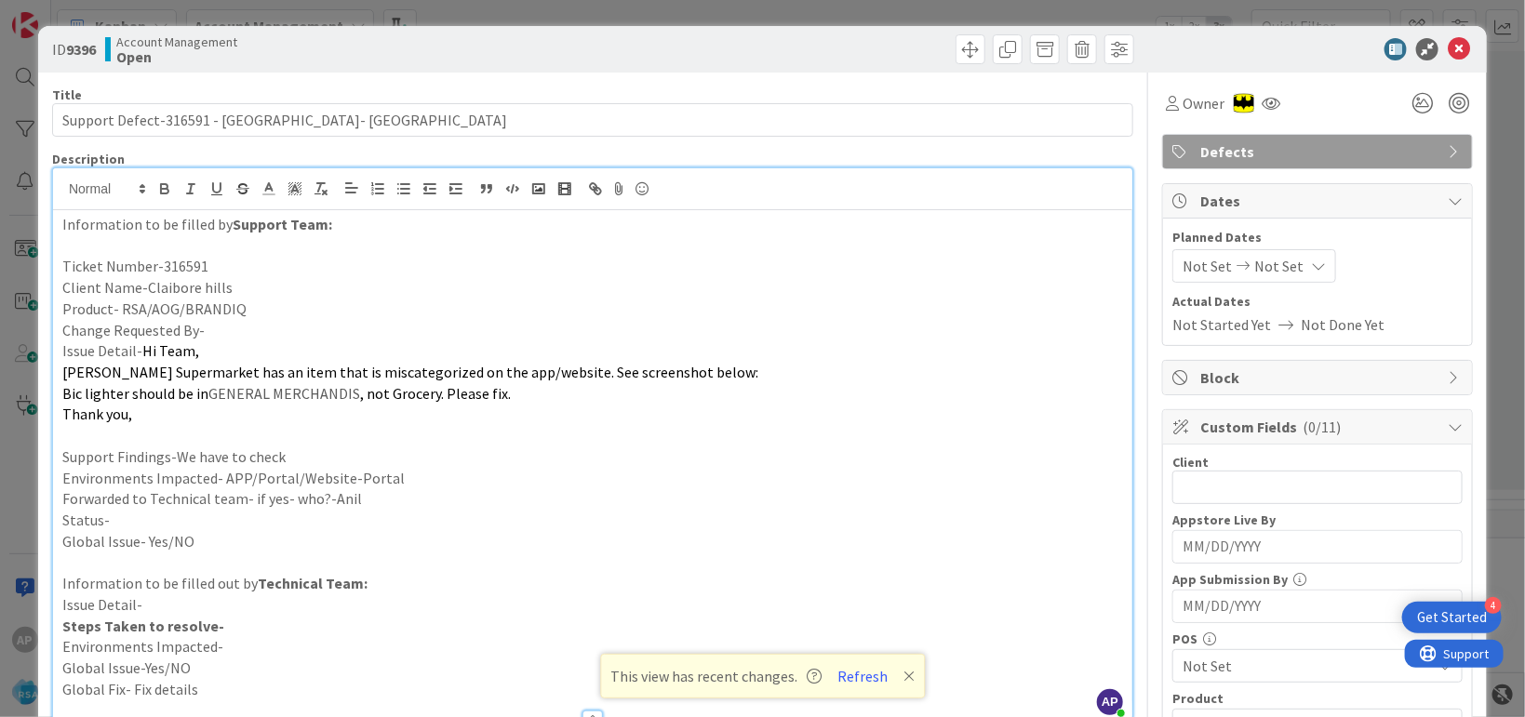
click at [129, 518] on p "Status-" at bounding box center [592, 520] width 1061 height 21
click at [137, 515] on p "Status-" at bounding box center [592, 520] width 1061 height 21
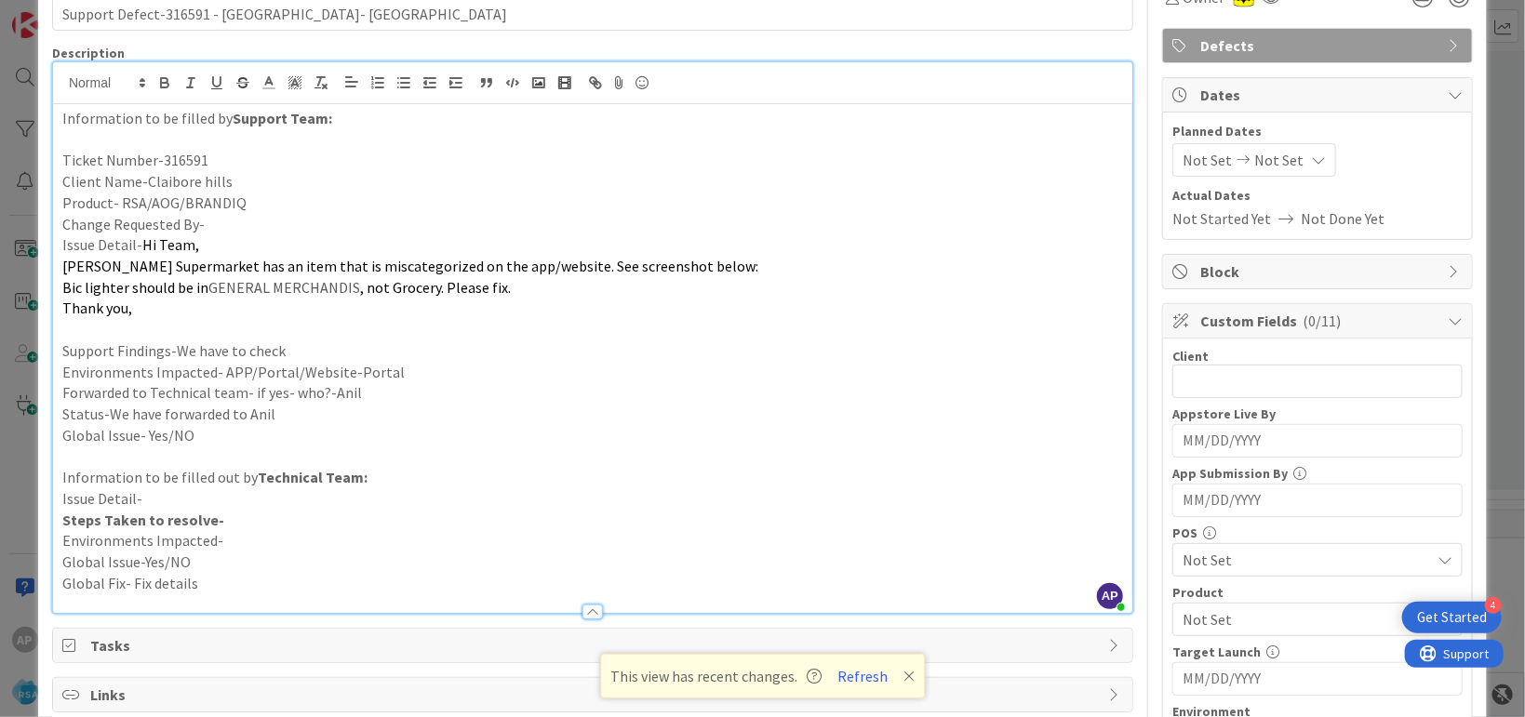
scroll to position [113, 0]
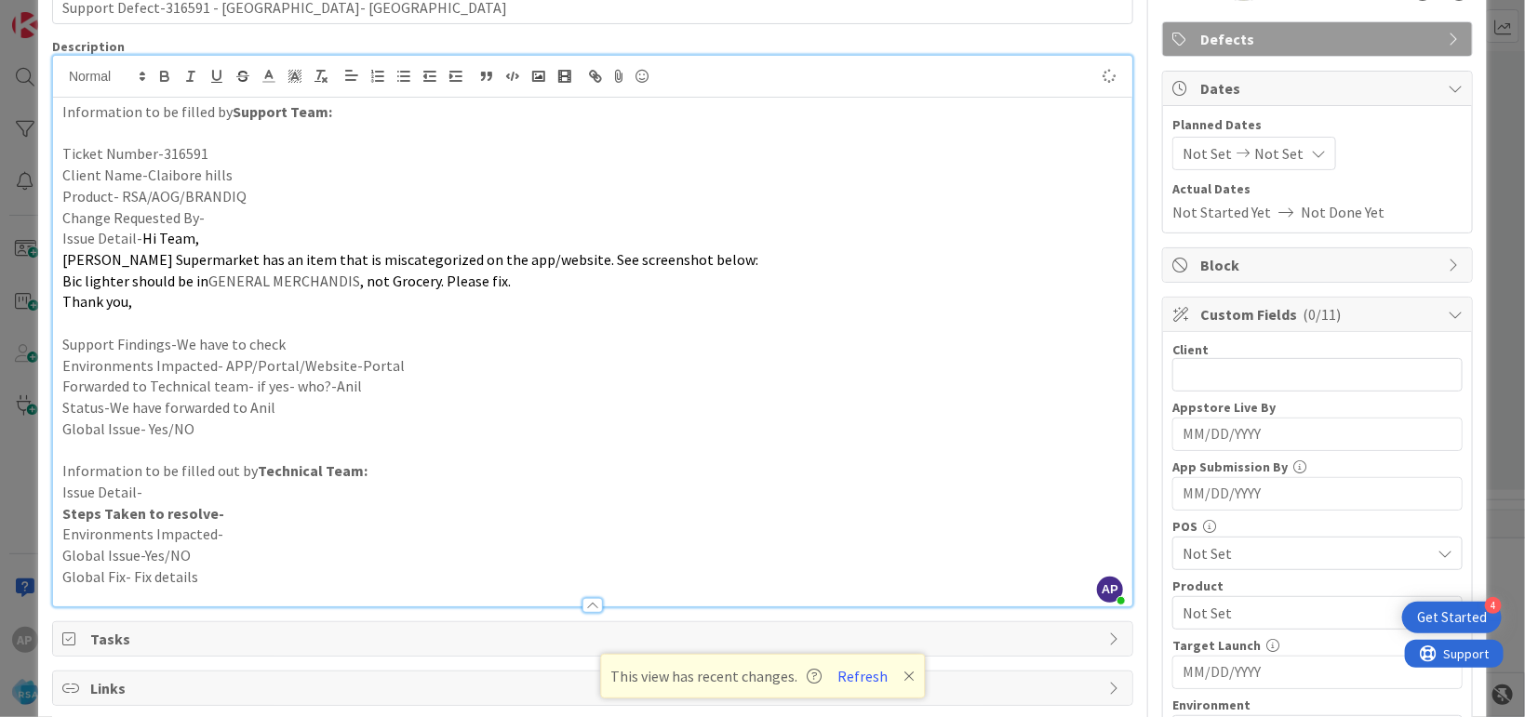
click at [1190, 162] on span "Not Set" at bounding box center [1207, 153] width 49 height 22
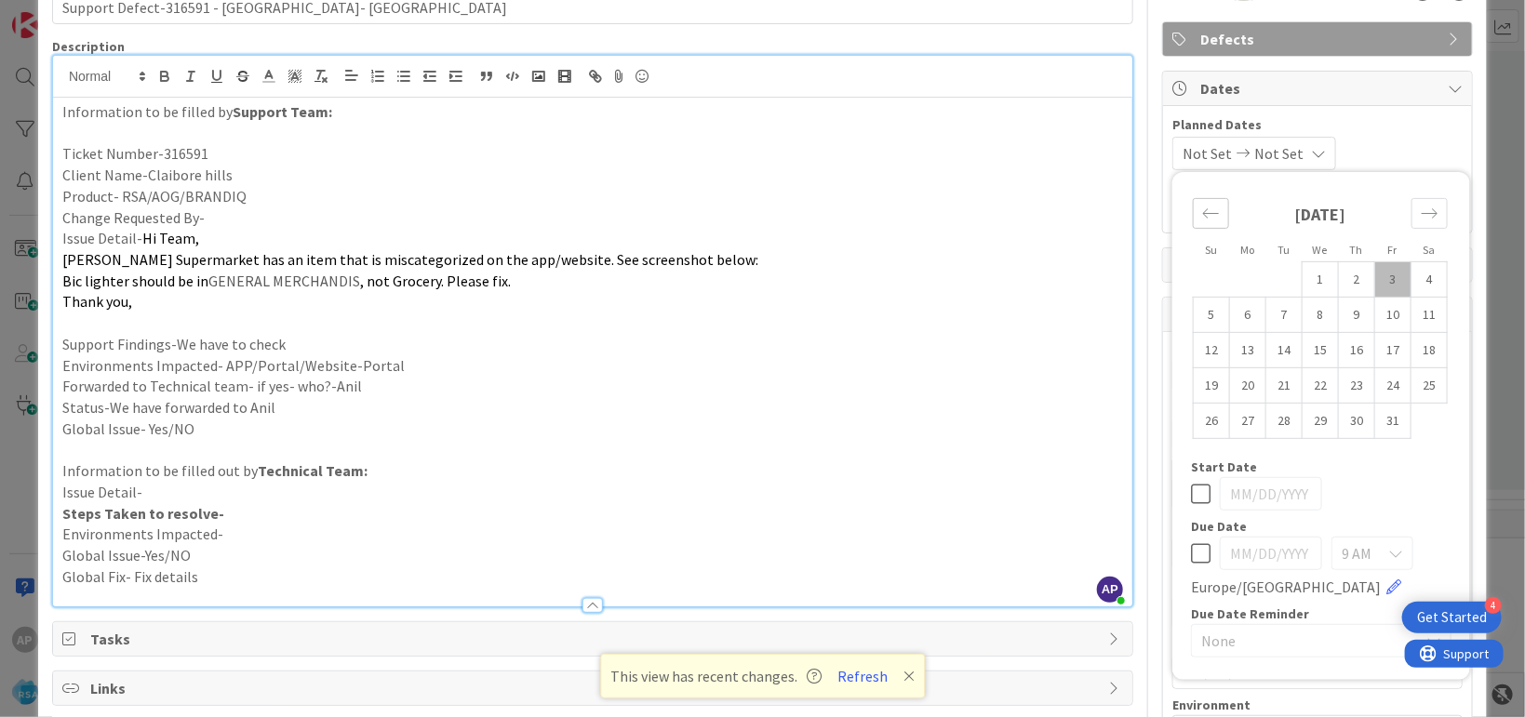
click at [1202, 210] on icon "Move backward to switch to the previous month." at bounding box center [1211, 214] width 18 height 18
click at [1230, 426] on td "29" at bounding box center [1248, 420] width 36 height 35
type input "[DATE]"
click at [1421, 214] on icon "Move forward to switch to the next month." at bounding box center [1430, 214] width 18 height 18
click at [1299, 150] on span "Not Set" at bounding box center [1274, 153] width 49 height 22
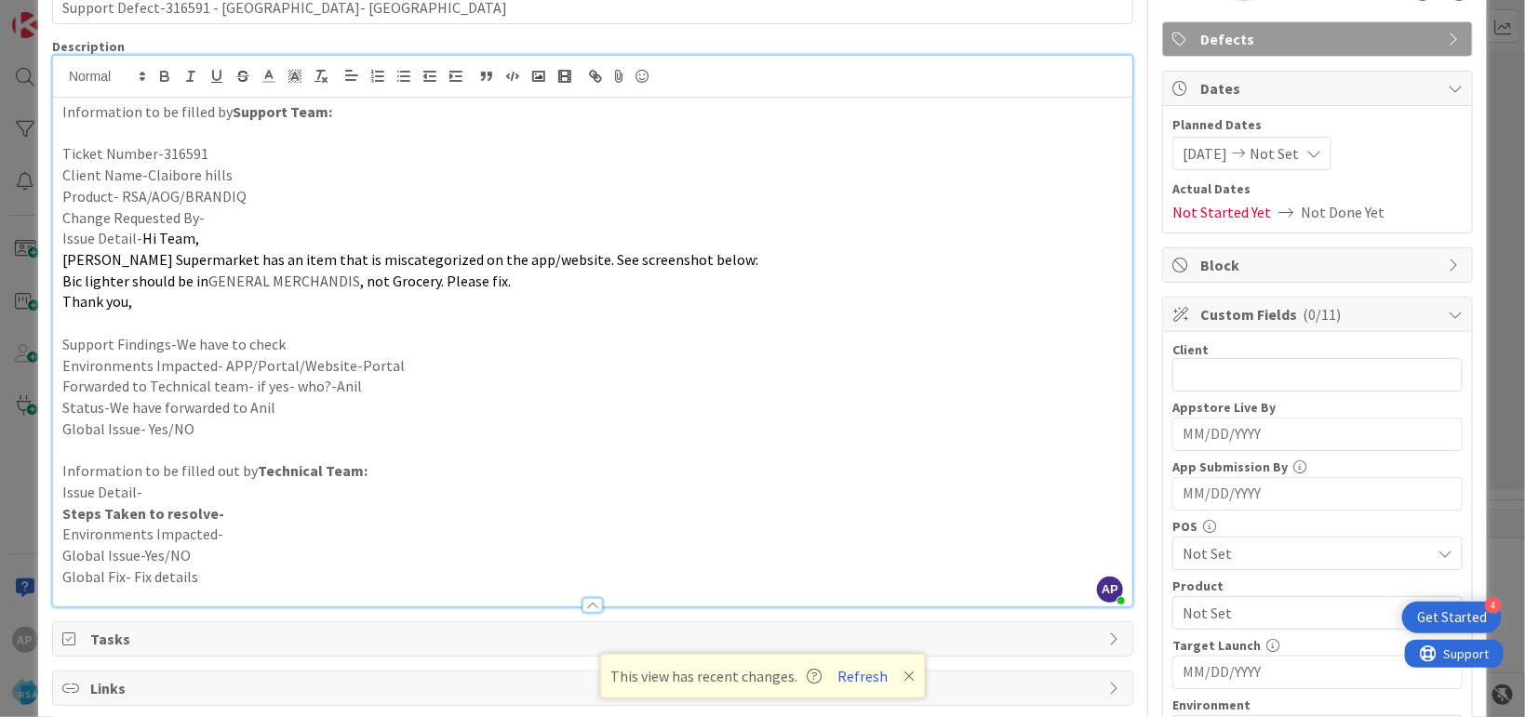
drag, startPoint x: 1269, startPoint y: 151, endPoint x: 1281, endPoint y: 144, distance: 13.7
click at [1270, 151] on span "Not Set" at bounding box center [1274, 153] width 49 height 22
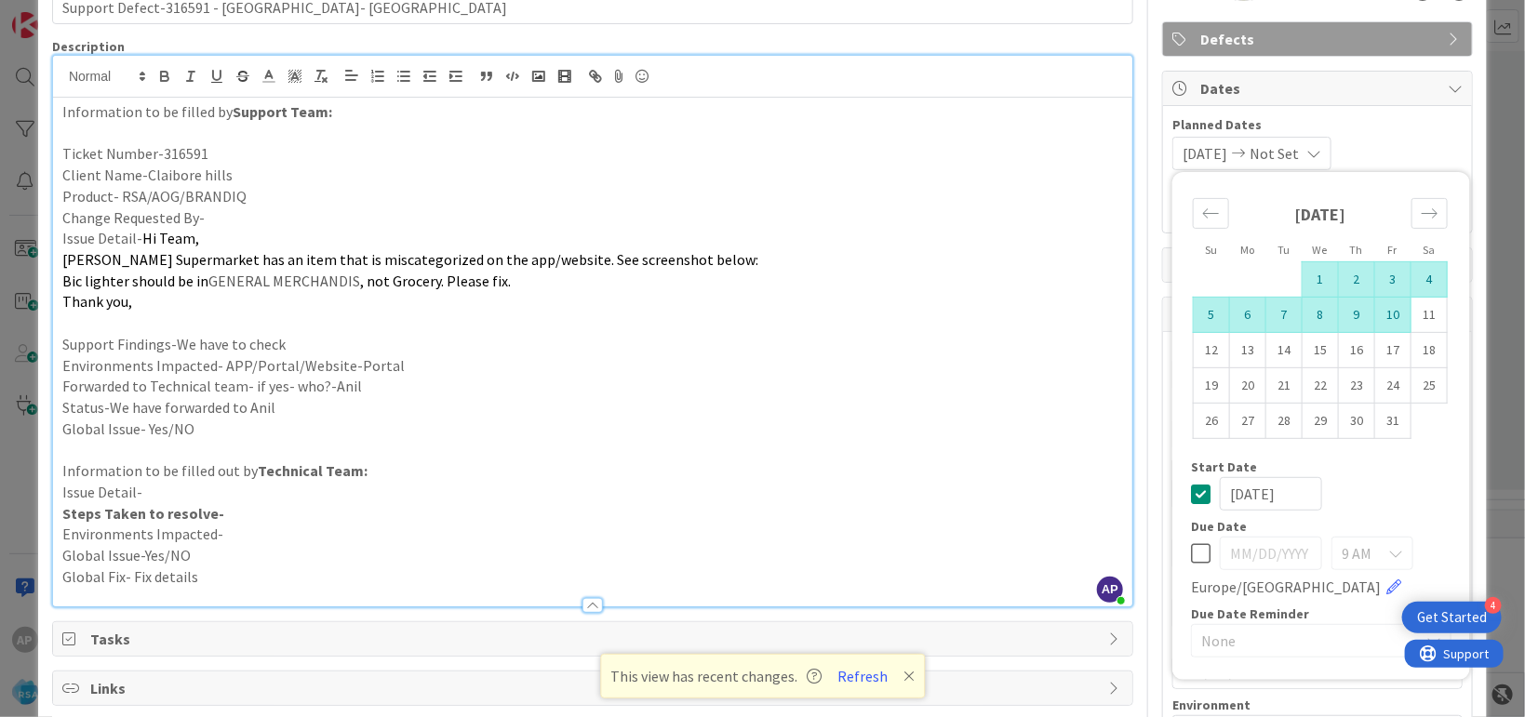
click at [1381, 317] on td "10" at bounding box center [1393, 314] width 36 height 35
type input "[DATE]"
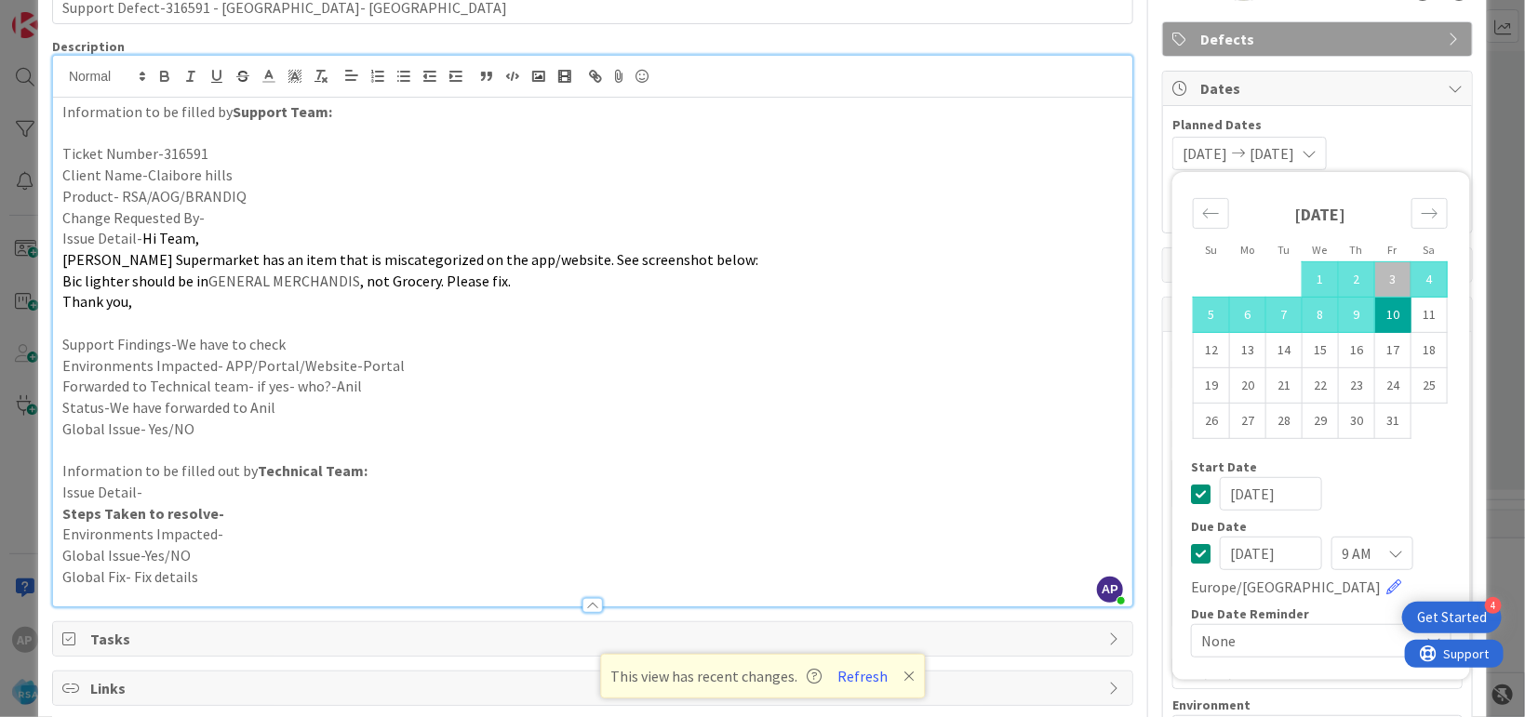
click at [1388, 492] on div "[DATE]" at bounding box center [1321, 493] width 261 height 33
click at [1032, 368] on p "Environments Impacted- APP/Portal/Website-Portal" at bounding box center [592, 365] width 1061 height 21
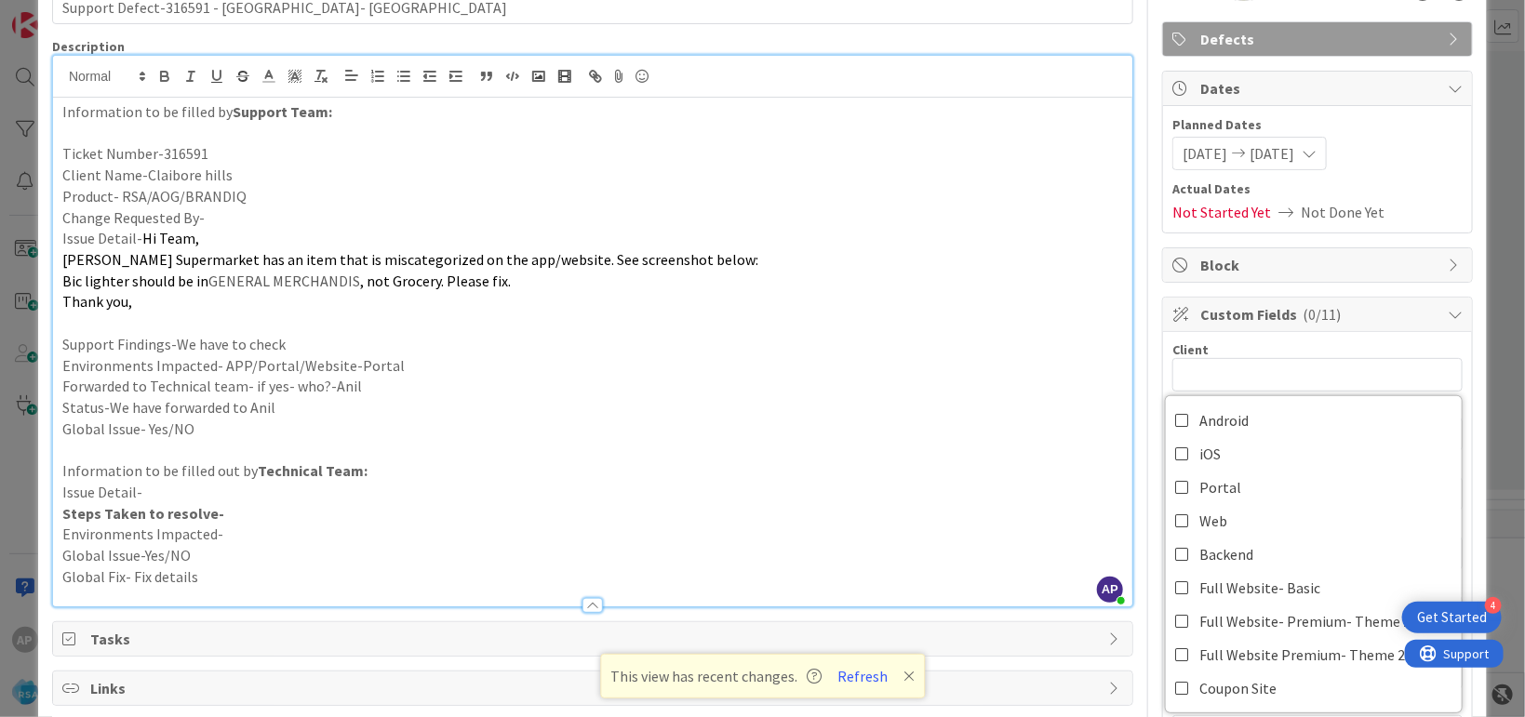
scroll to position [453, 0]
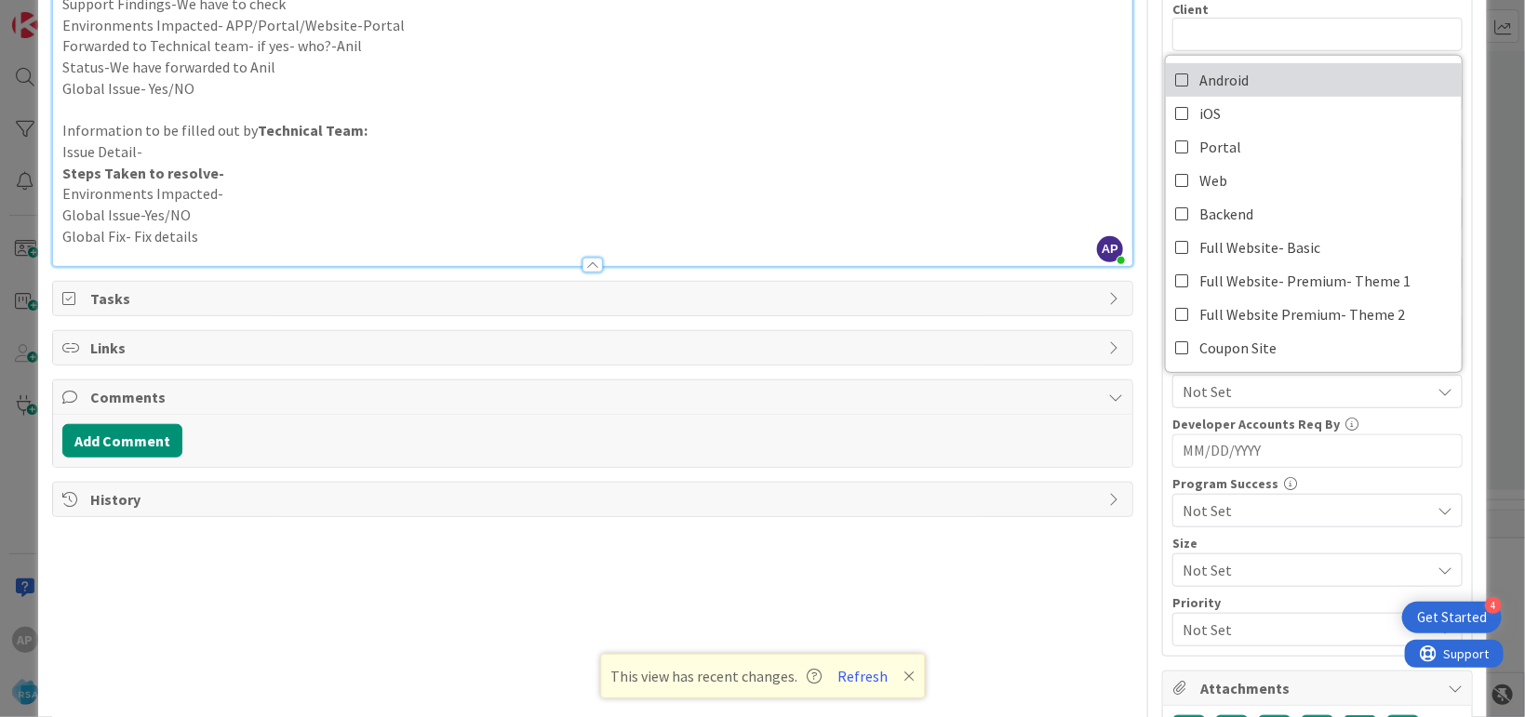
click at [1199, 85] on span "Android" at bounding box center [1223, 80] width 49 height 28
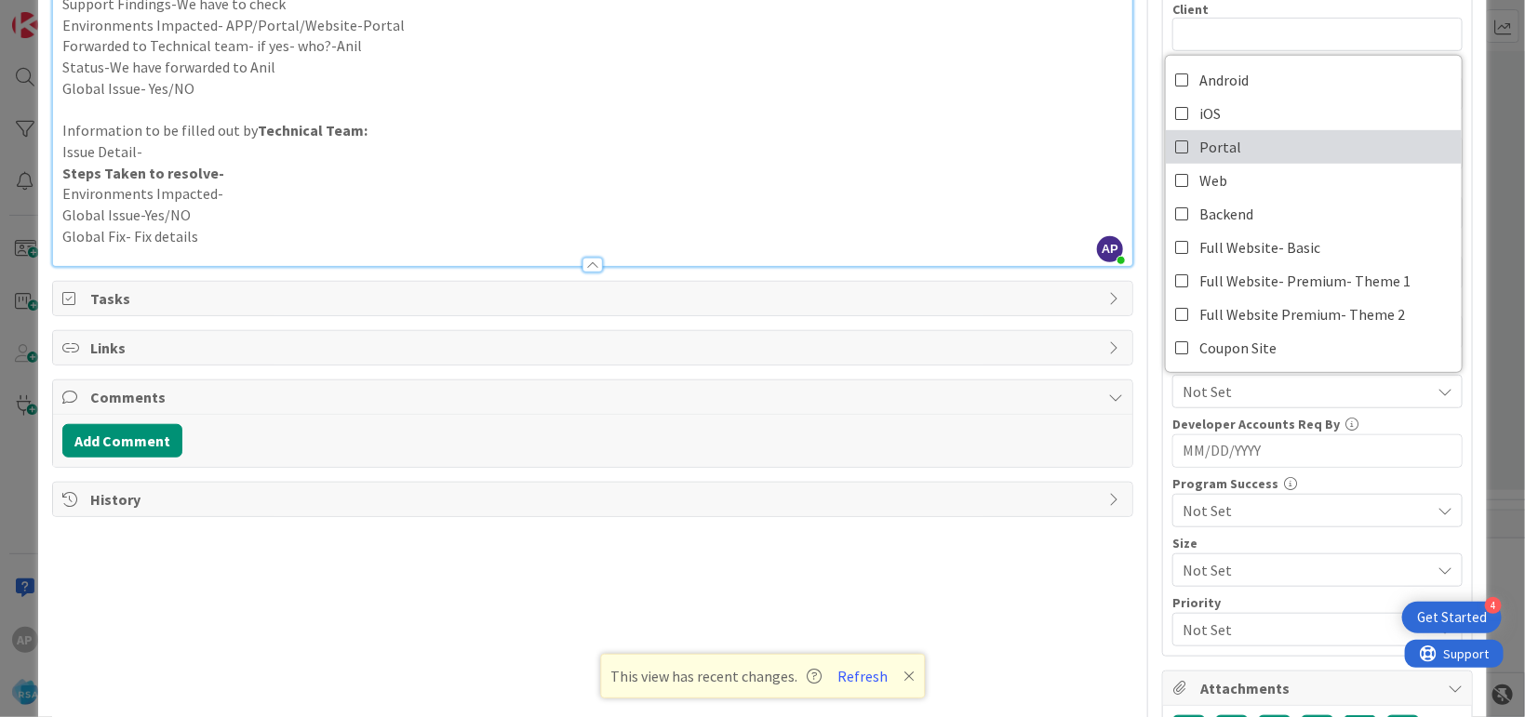
click at [1285, 140] on link "Portal" at bounding box center [1314, 146] width 296 height 33
click at [1055, 642] on div "Title 43 / 128 Support Defect-316591 - [GEOGRAPHIC_DATA]- RSA Description AP [P…" at bounding box center [592, 244] width 1081 height 1250
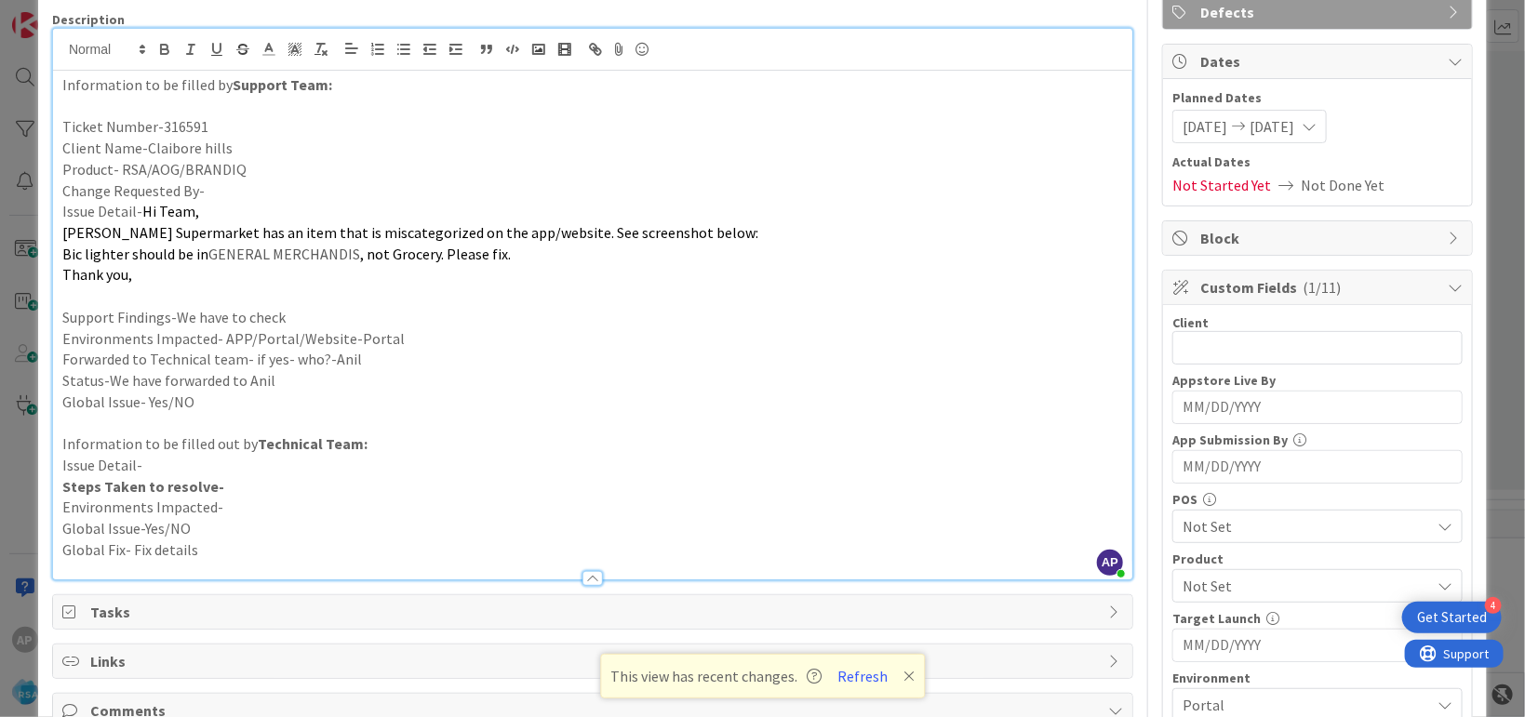
scroll to position [113, 0]
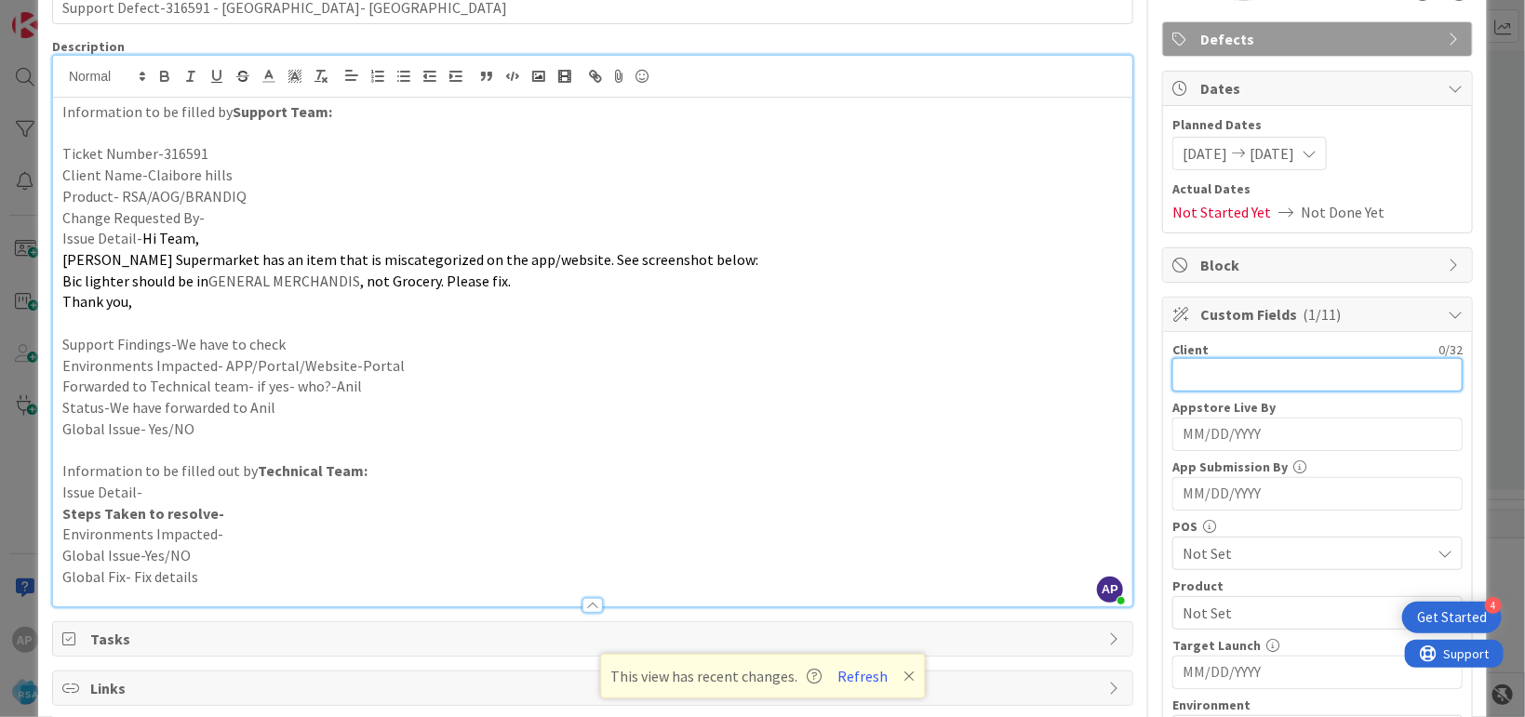
click at [1191, 370] on input "text" at bounding box center [1317, 374] width 290 height 33
type input "Claibore hills"
click at [955, 509] on p "Steps Taken to resolve-" at bounding box center [592, 513] width 1061 height 21
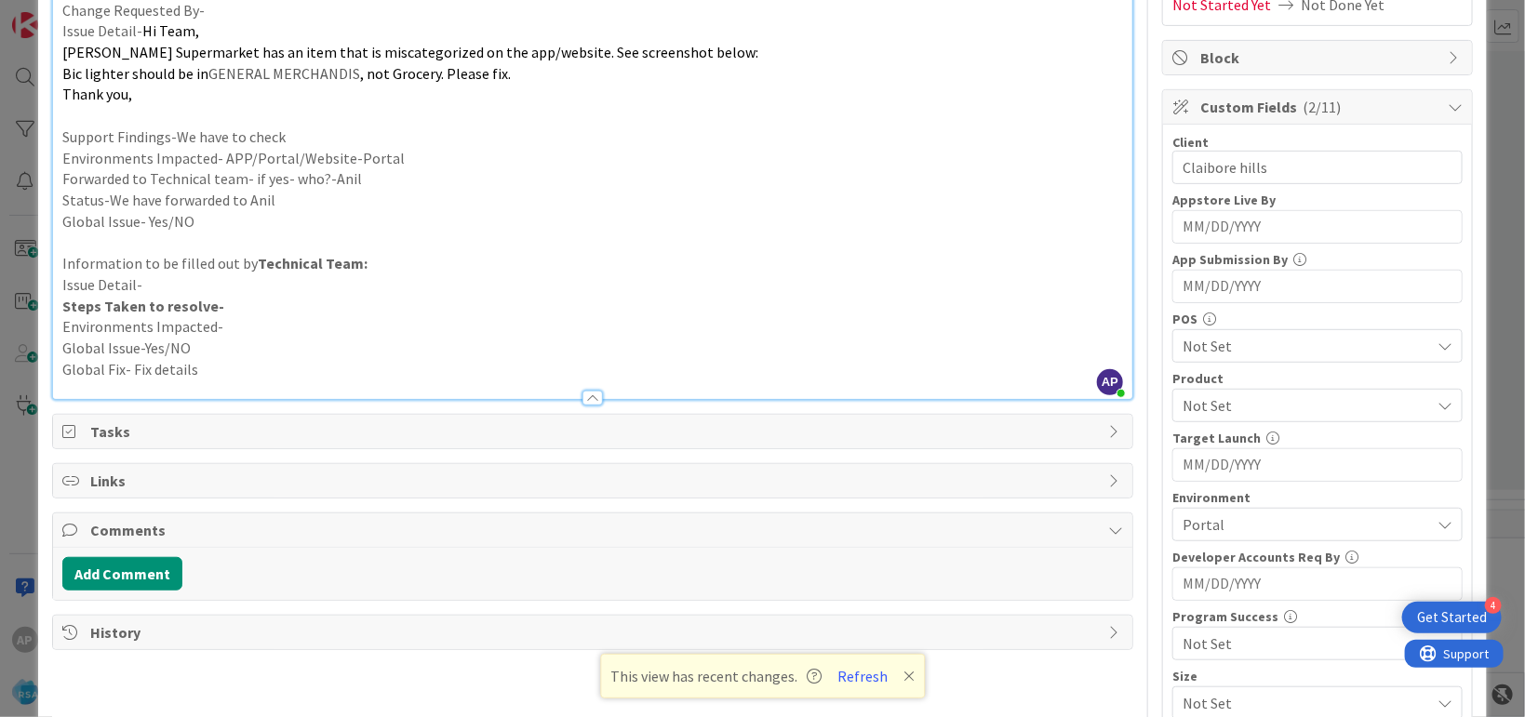
scroll to position [340, 0]
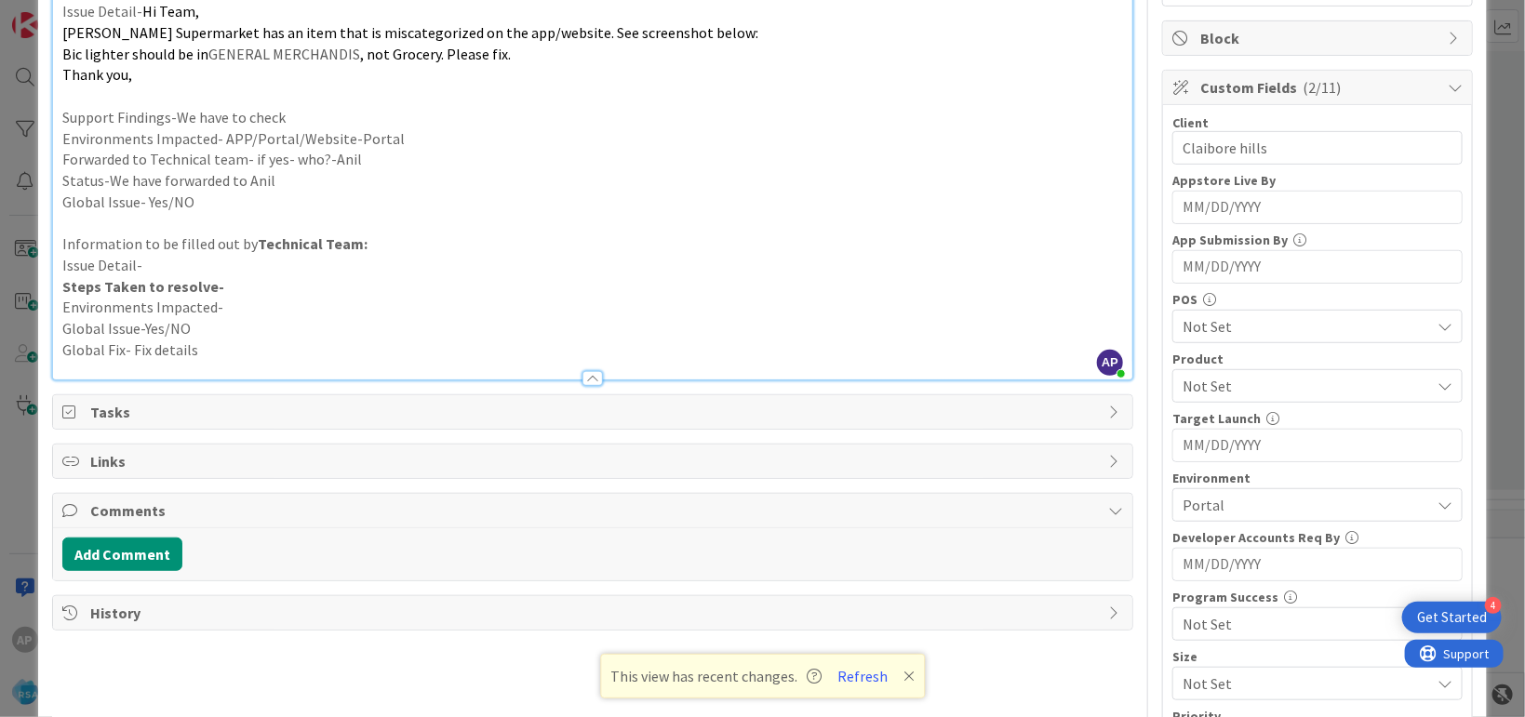
click at [1194, 393] on span "Not Set" at bounding box center [1307, 386] width 248 height 22
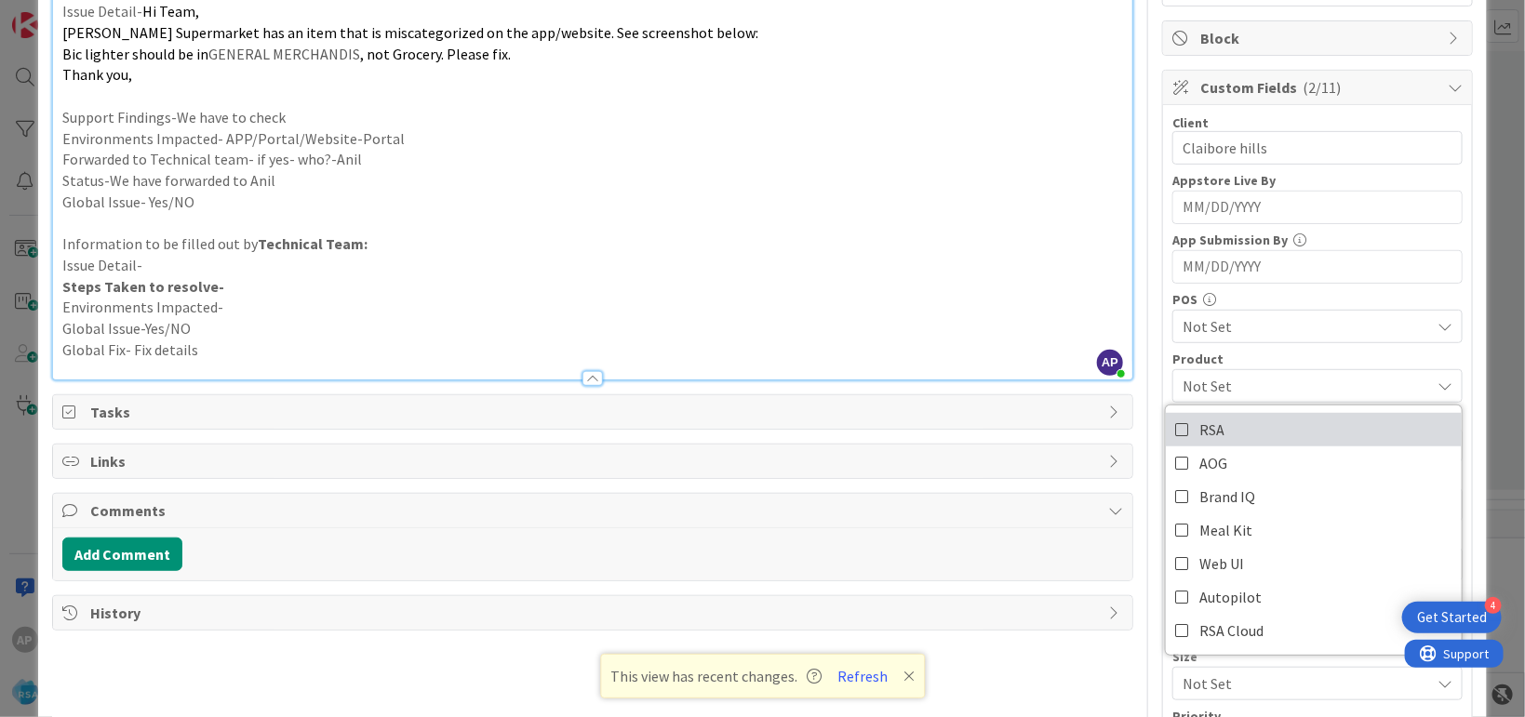
click at [1204, 421] on span "RSA" at bounding box center [1211, 430] width 25 height 28
click at [1005, 291] on p "Steps Taken to resolve-" at bounding box center [592, 286] width 1061 height 21
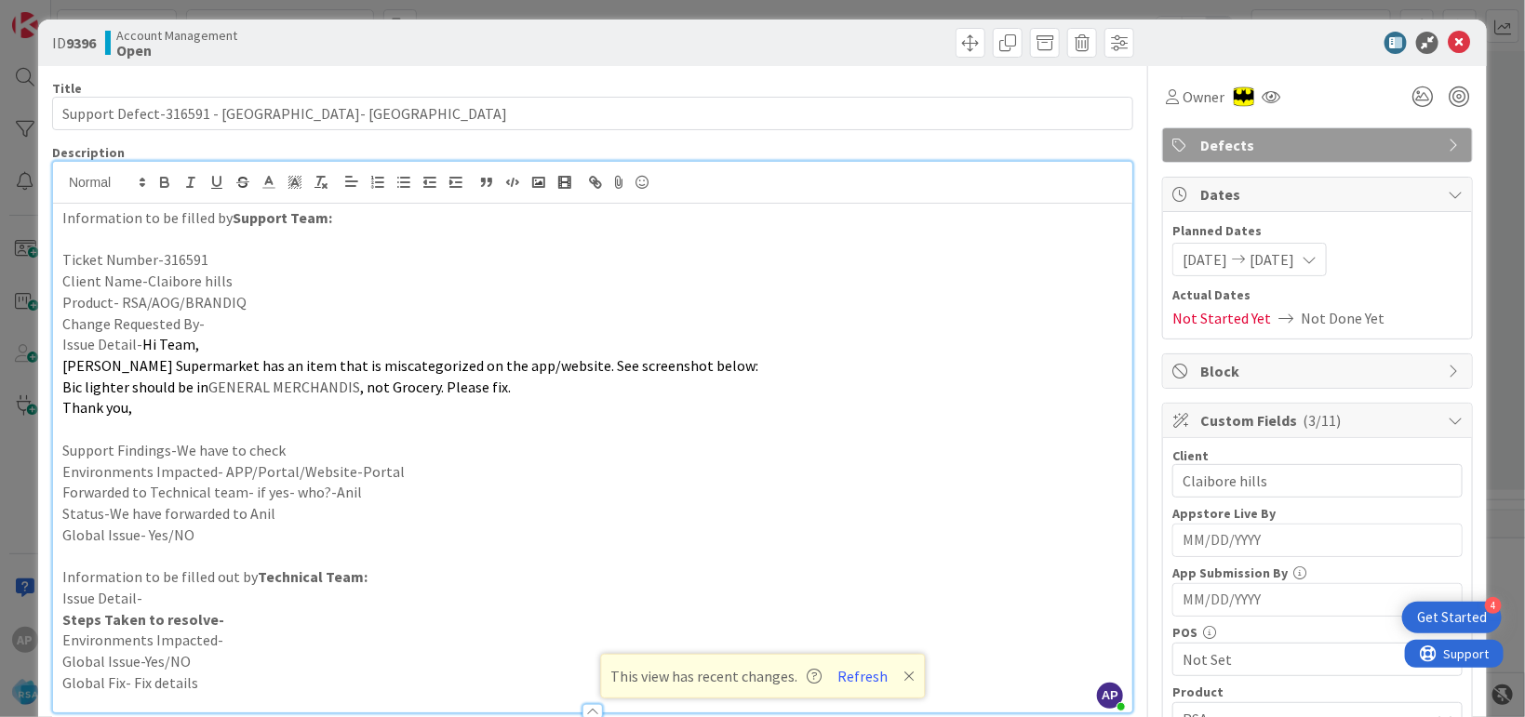
scroll to position [0, 0]
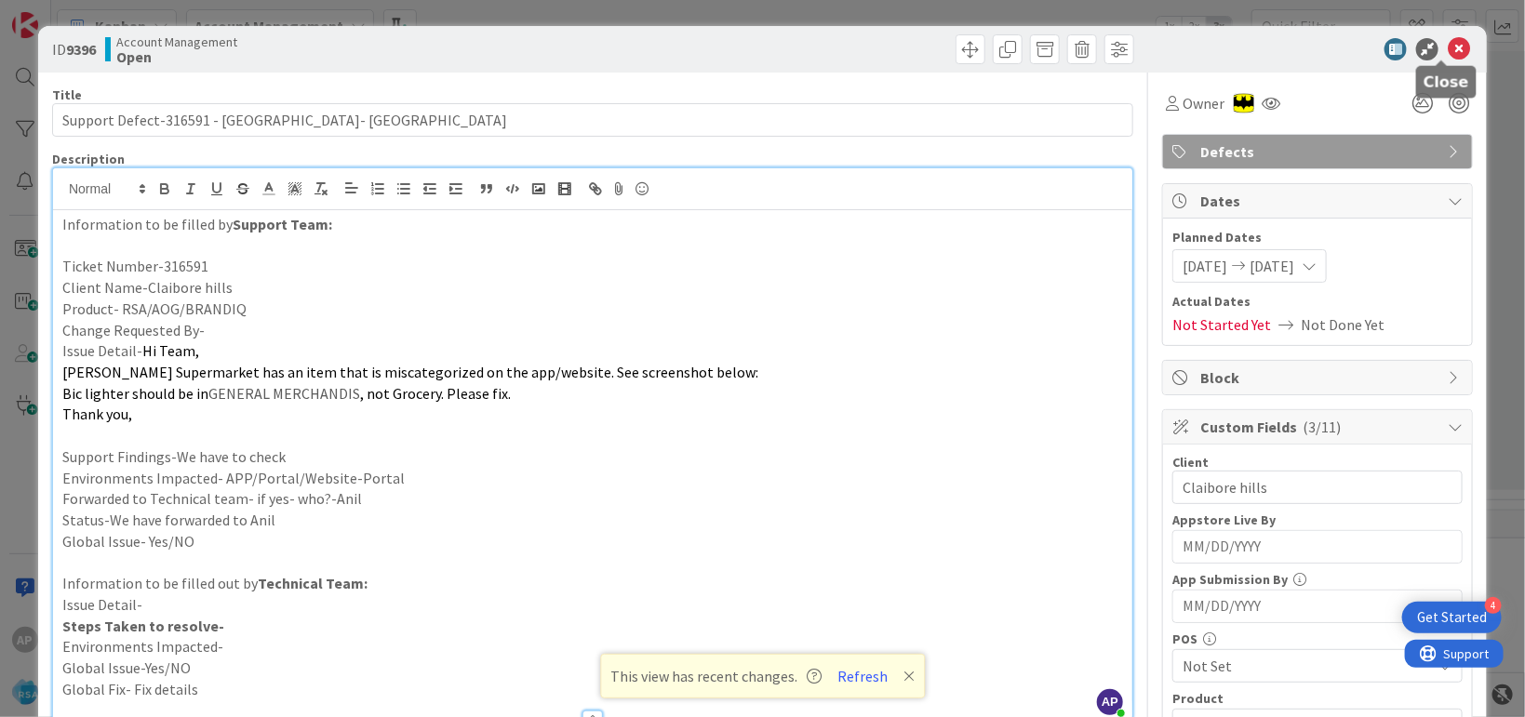
click at [1448, 50] on icon at bounding box center [1459, 49] width 22 height 22
